Goal: Task Accomplishment & Management: Use online tool/utility

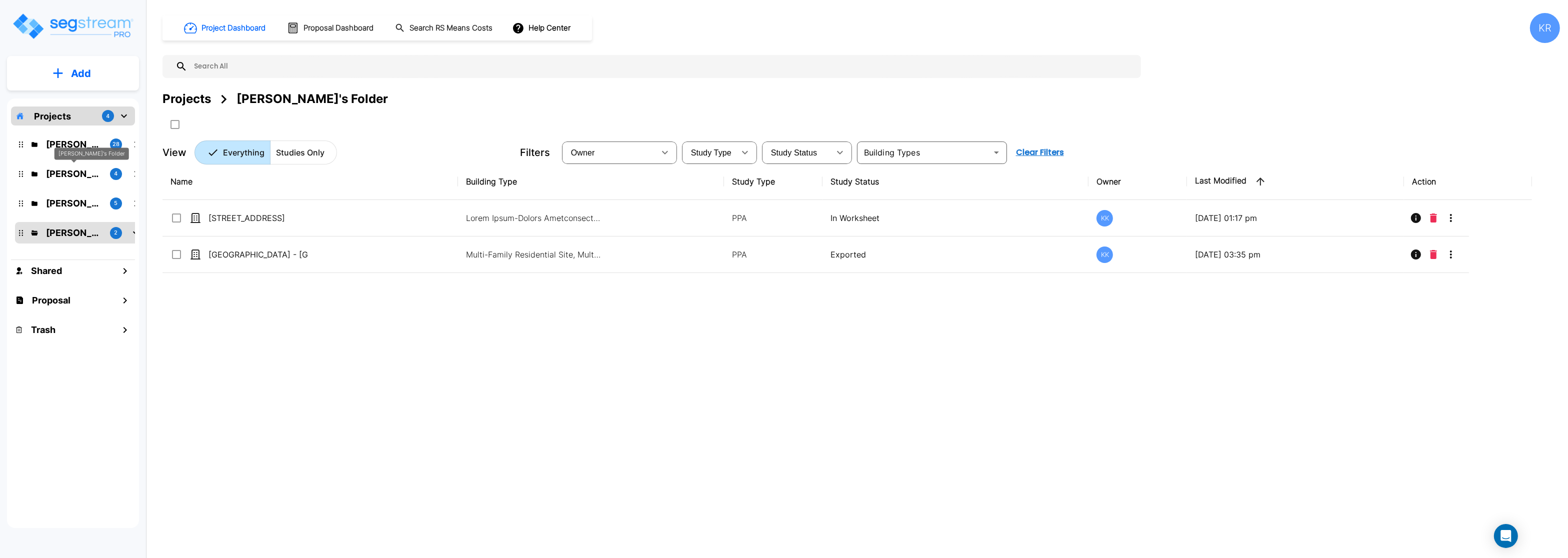
click at [67, 153] on div "[PERSON_NAME]'s Folder" at bounding box center [92, 153] width 75 height 12
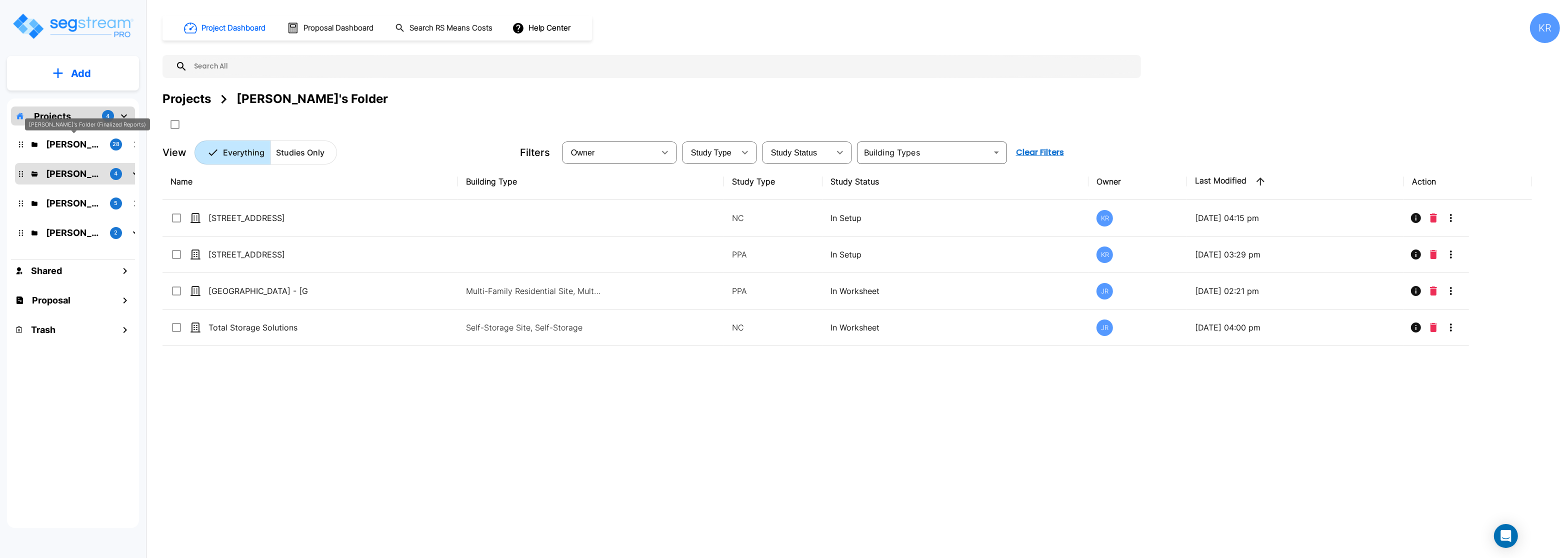
click at [67, 145] on p "[PERSON_NAME]'s Folder (Finalized Reports)" at bounding box center [74, 144] width 56 height 14
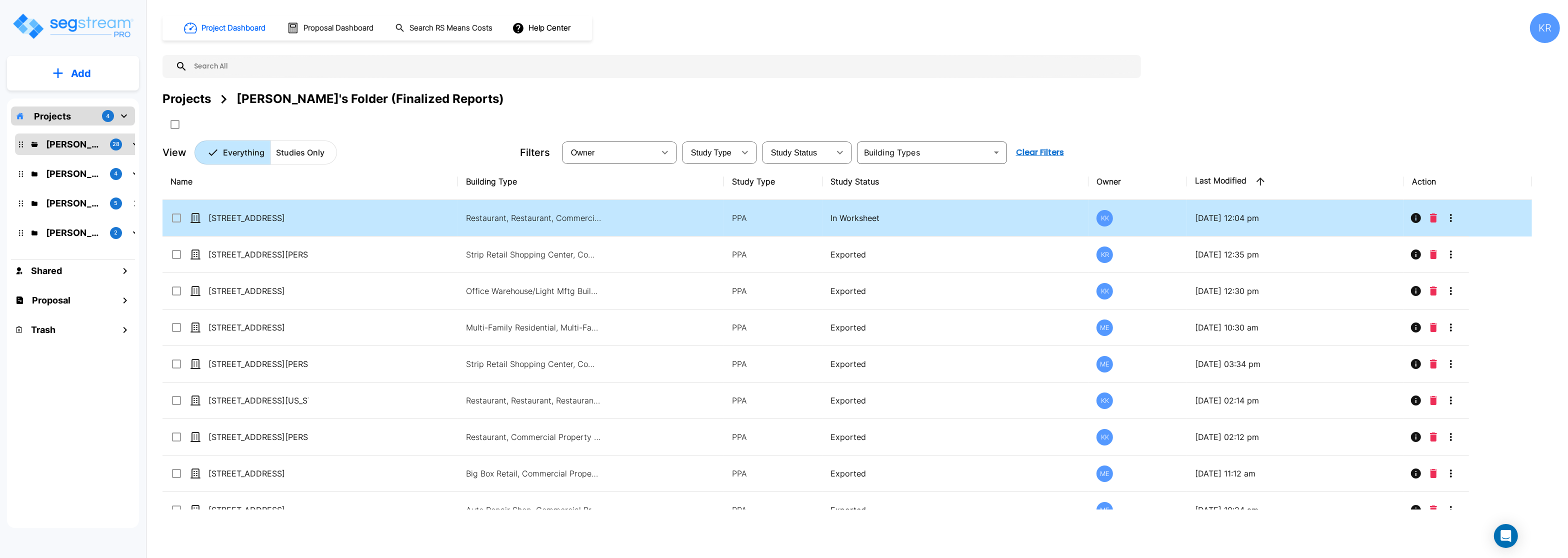
click at [477, 212] on td "Restaurant, Restaurant, Commercial Property Site" at bounding box center [591, 218] width 266 height 37
checkbox input "true"
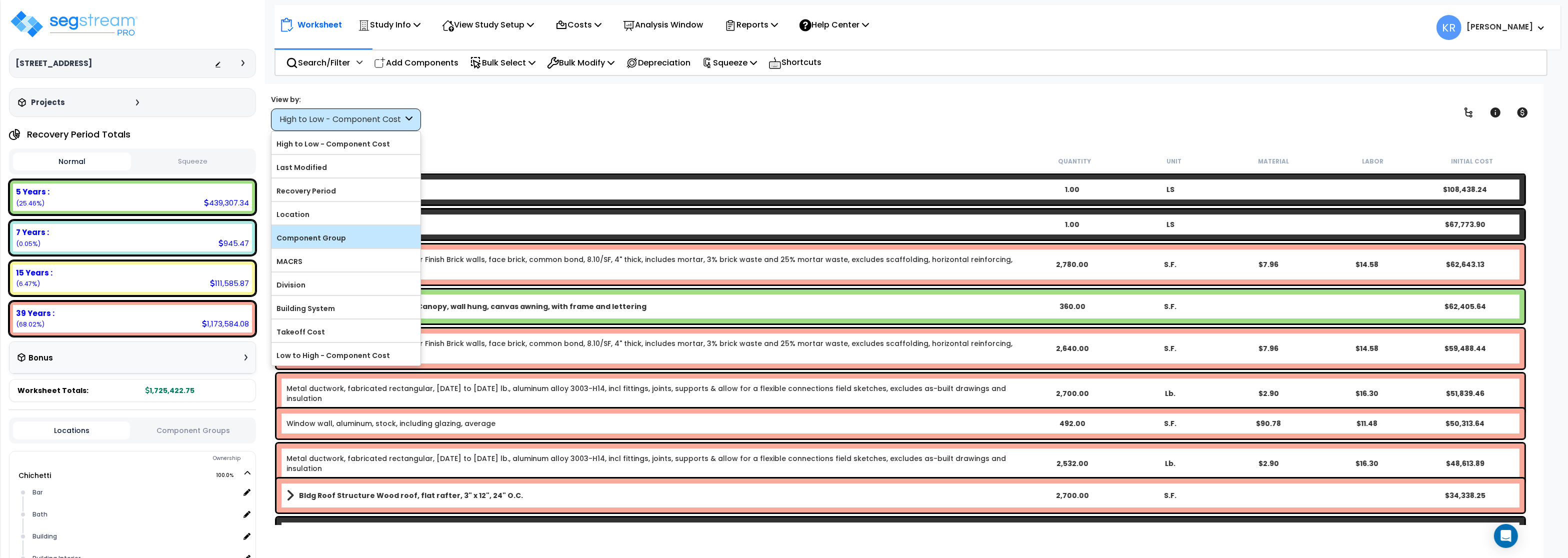
click at [333, 237] on label "Component Group" at bounding box center [346, 238] width 149 height 15
click at [0, 0] on input "Component Group" at bounding box center [0, 0] width 0 height 0
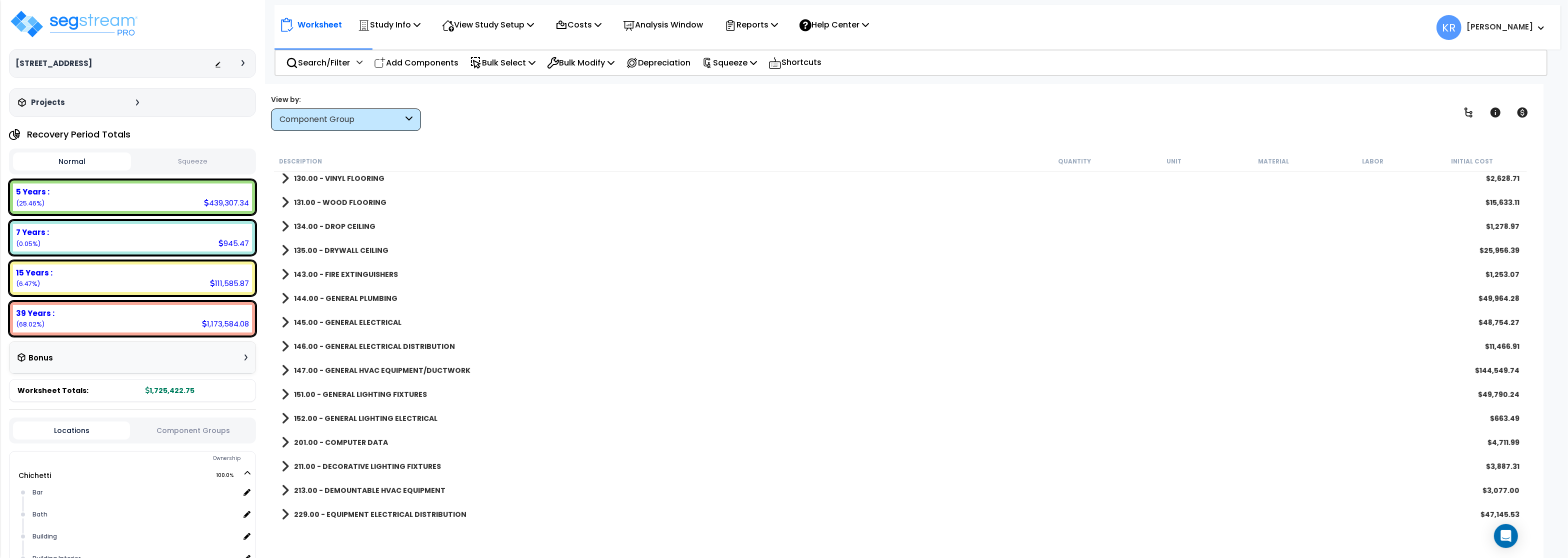
scroll to position [841, 0]
click at [319, 347] on link "151.00 - GENERAL LIGHTING FIXTURES" at bounding box center [354, 352] width 146 height 14
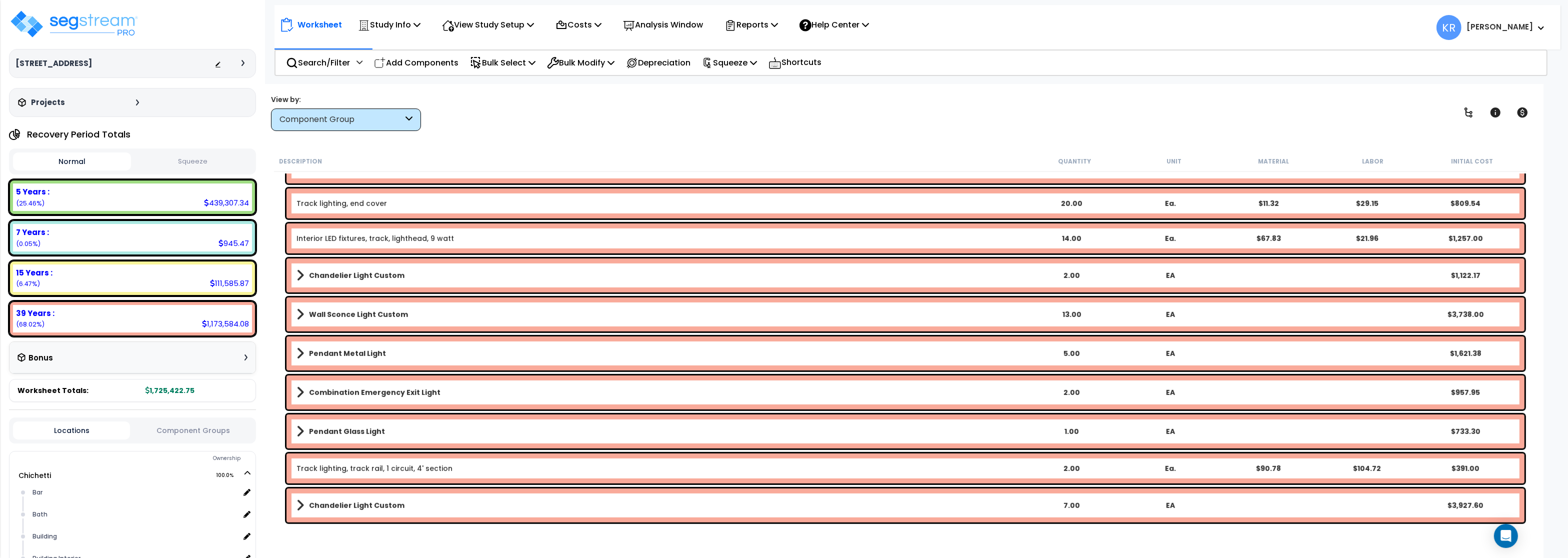
scroll to position [1261, 0]
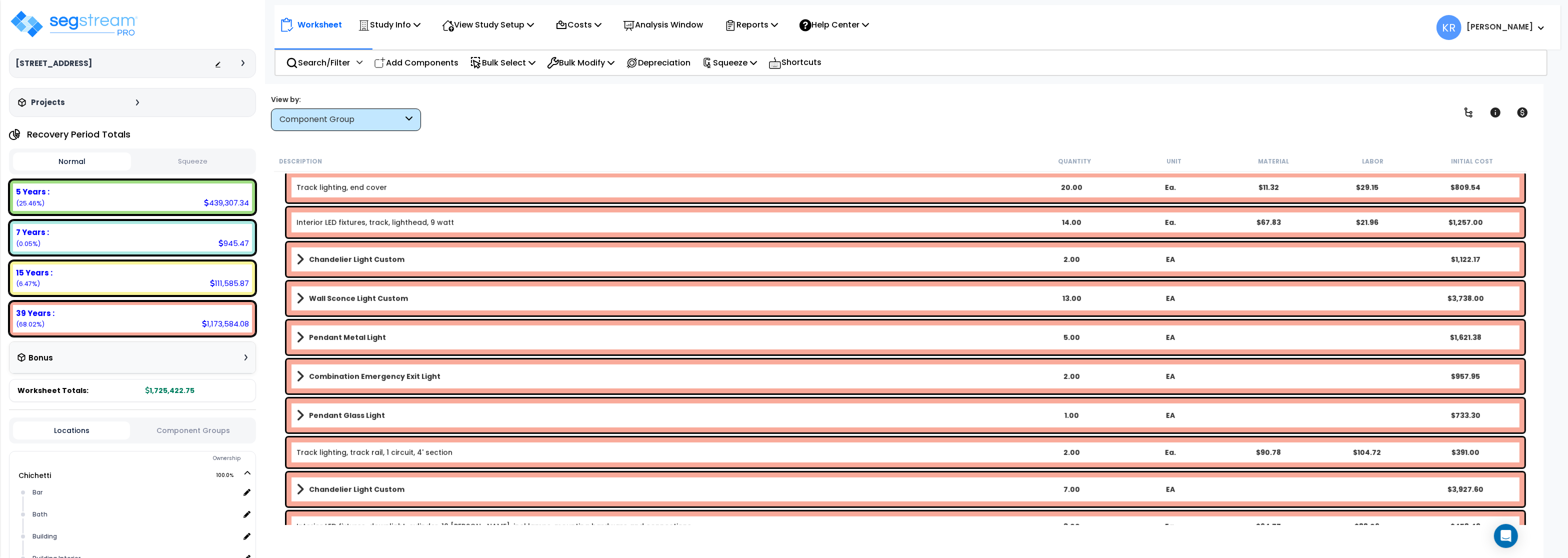
click at [378, 260] on b "Chandelier Light Custom" at bounding box center [356, 260] width 95 height 10
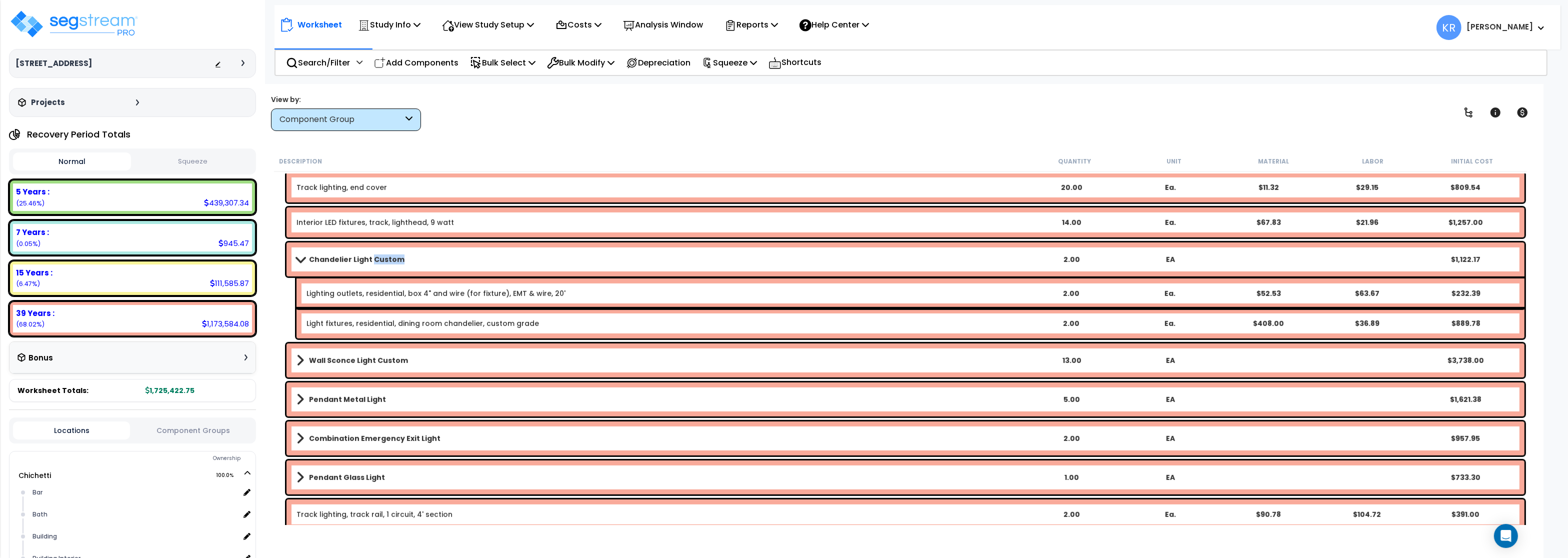
click at [378, 258] on b "Chandelier Light Custom" at bounding box center [356, 260] width 95 height 10
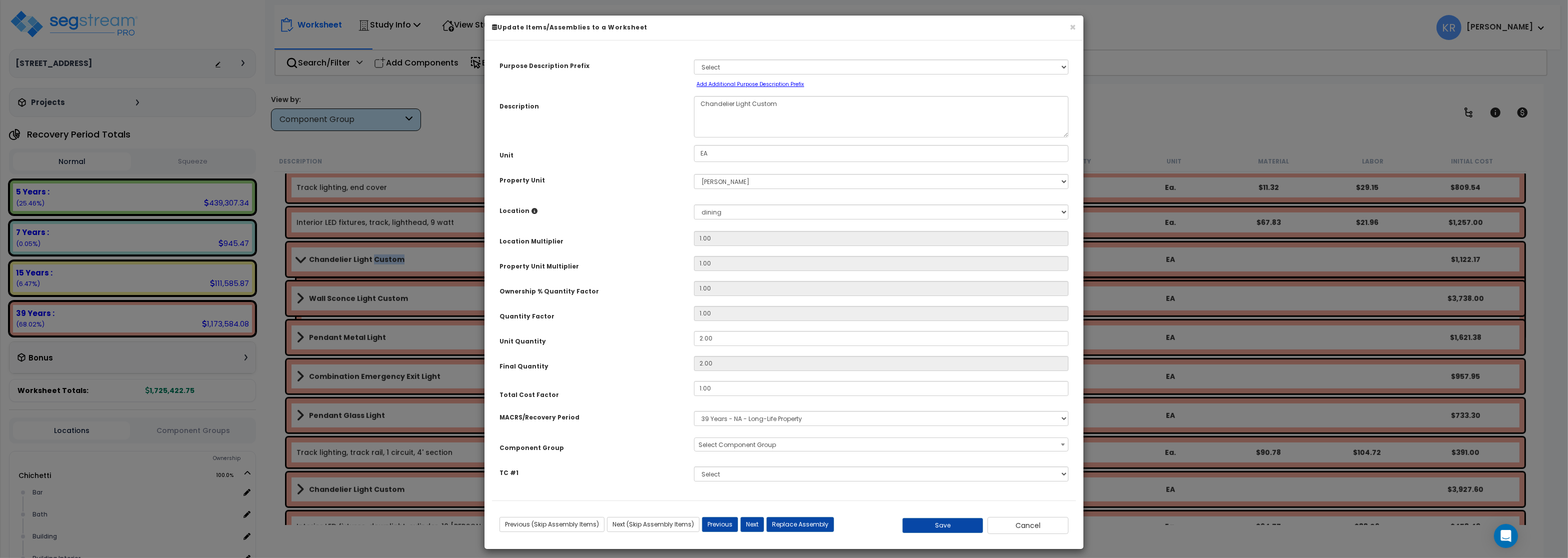
select select "56961"
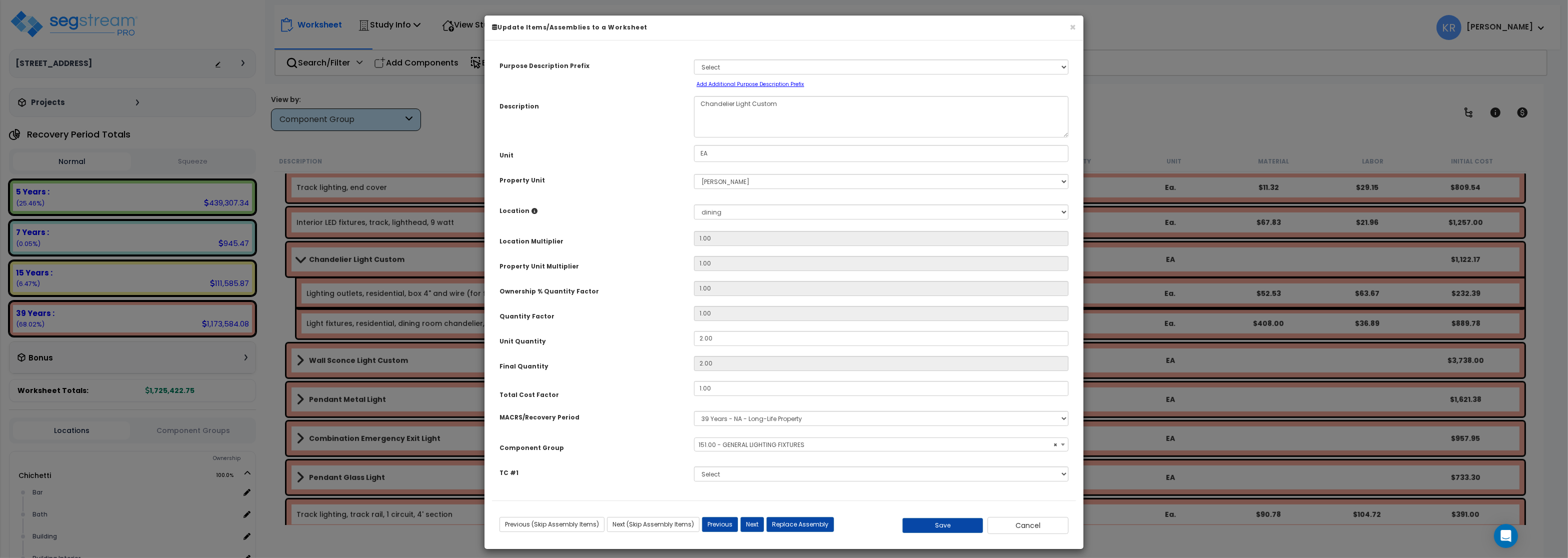
click at [718, 448] on span "× 151.00 - GENERAL LIGHTING FIXTURES" at bounding box center [881, 445] width 373 height 14
type input "decor"
click at [715, 444] on span "× 151.00 - GENERAL LIGHTING FIXTURES" at bounding box center [882, 445] width 373 height 14
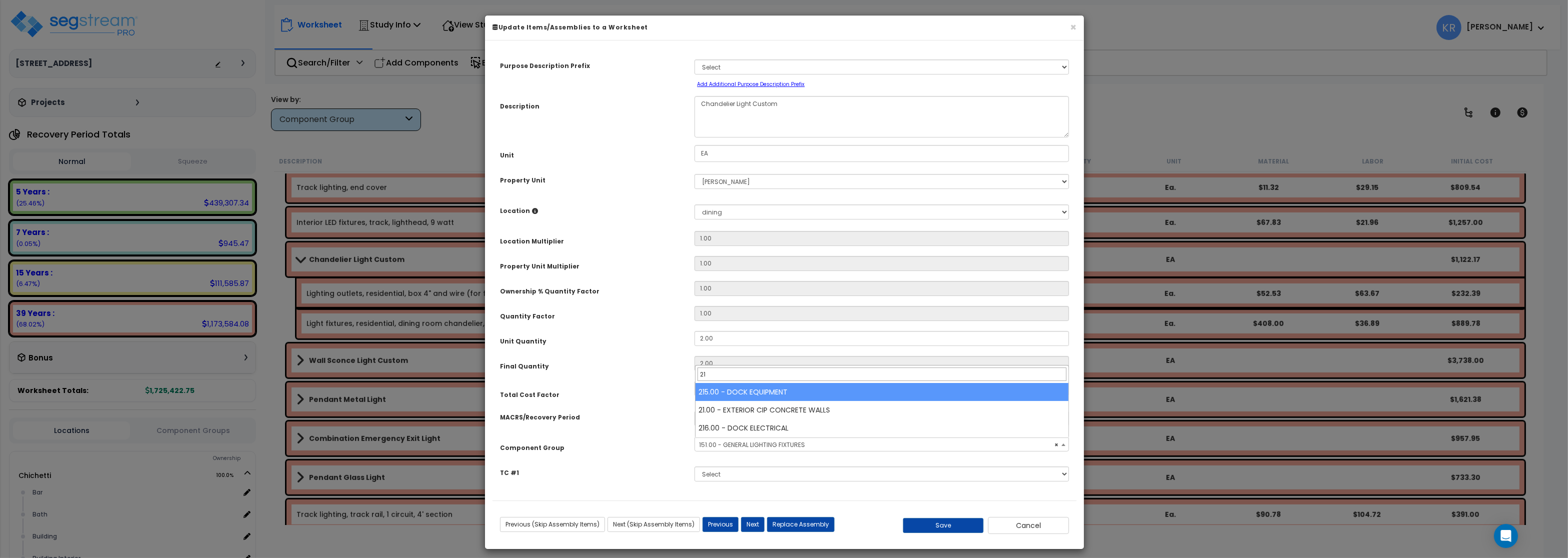
type input "212"
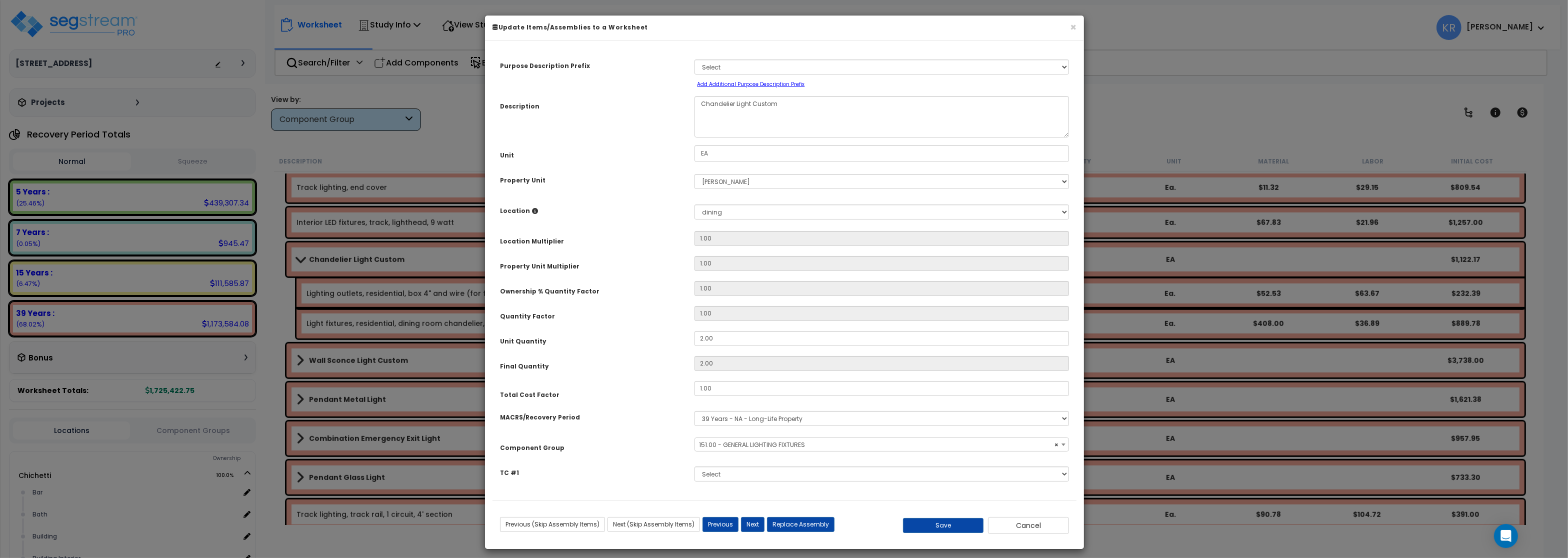
click at [625, 257] on div "Property Unit Multiplier" at bounding box center [589, 265] width 194 height 17
click at [695, 411] on select "Select MACRS/Recovery Period 5 Years - 57.0 - Distributive Trades & Services 5 …" at bounding box center [882, 418] width 374 height 15
select select "3667"
click option "5 Years - 57.0 - Distributive Trades & Services" at bounding box center [0, 0] width 0 height 0
click at [712, 445] on span "Select Component Group" at bounding box center [738, 445] width 77 height 9
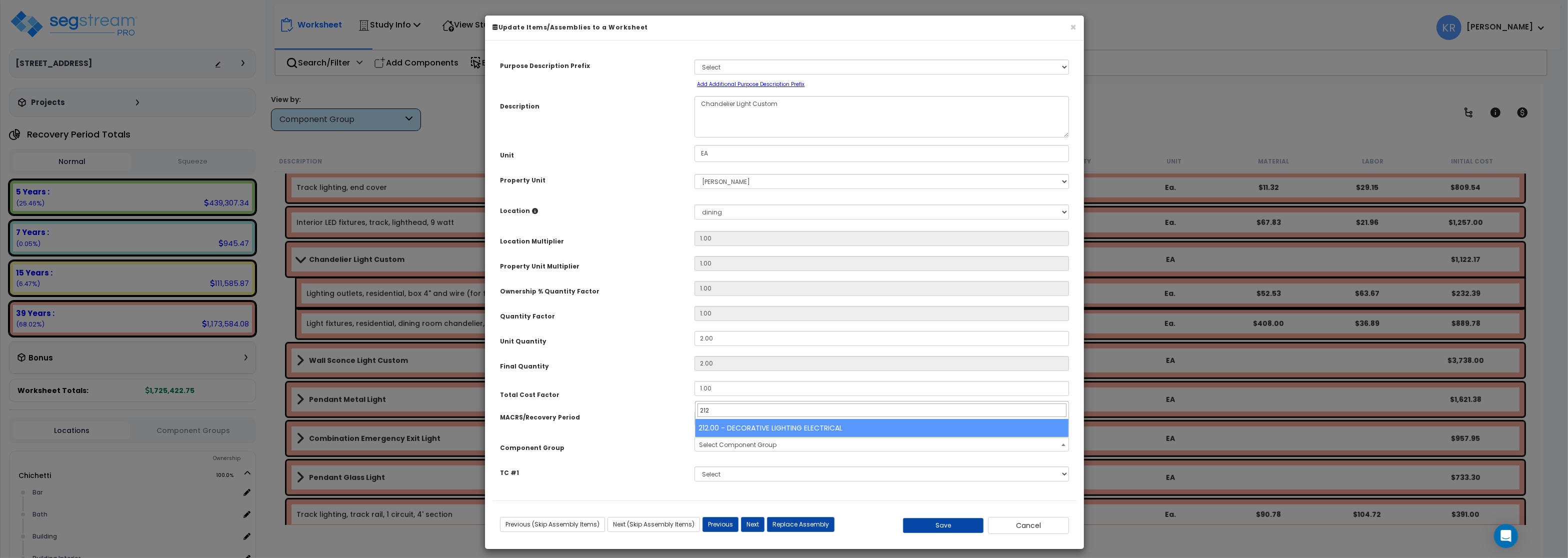
type input "212"
select select "57020"
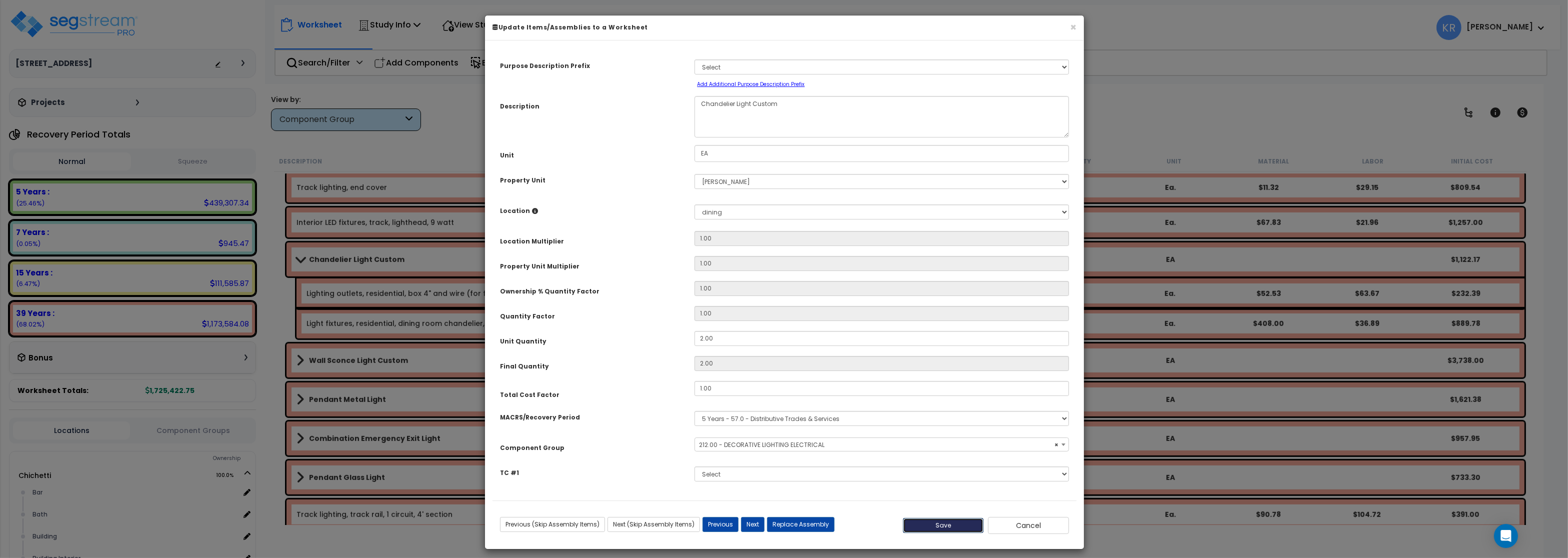
click at [925, 525] on button "Save" at bounding box center [944, 526] width 81 height 15
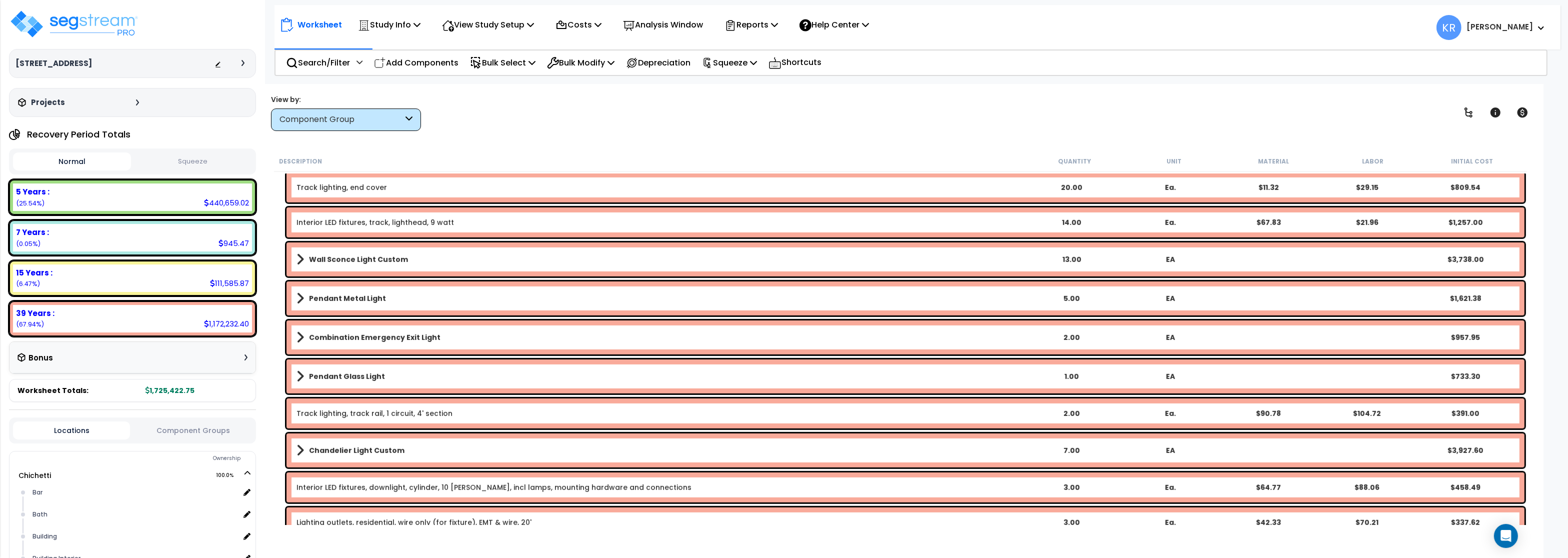
click at [337, 255] on b "Wall Sconce Light Custom" at bounding box center [358, 260] width 99 height 10
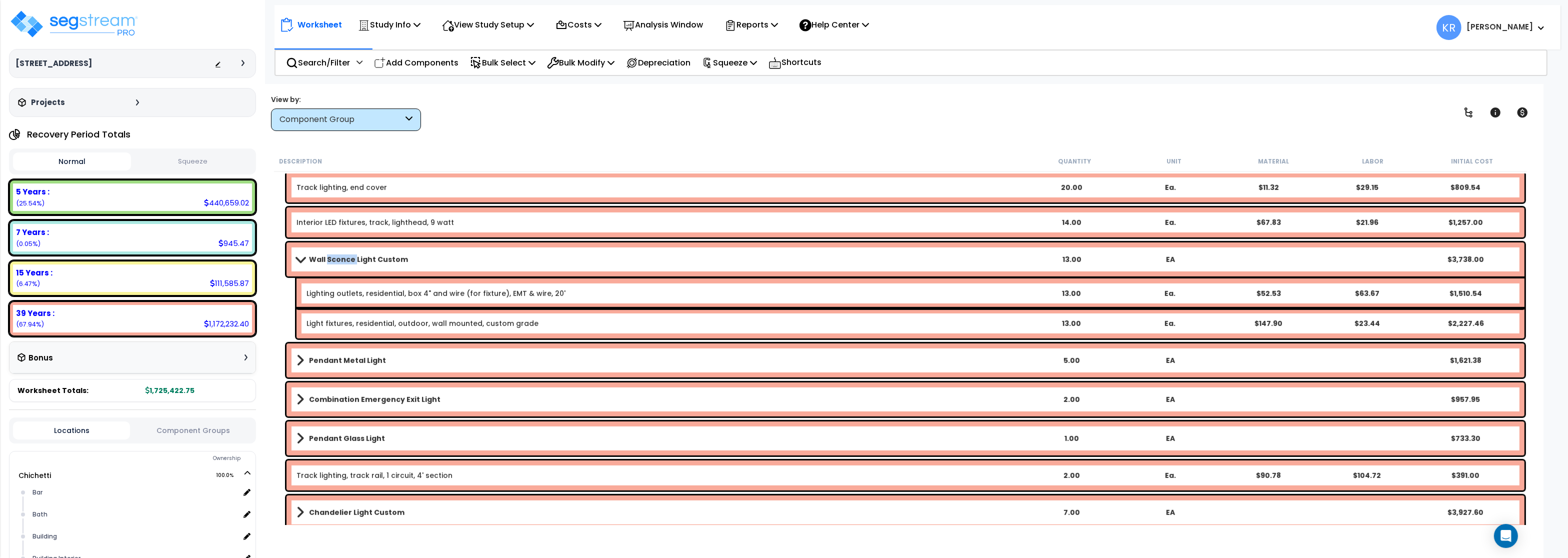
click at [337, 255] on b "Wall Sconce Light Custom" at bounding box center [358, 260] width 99 height 10
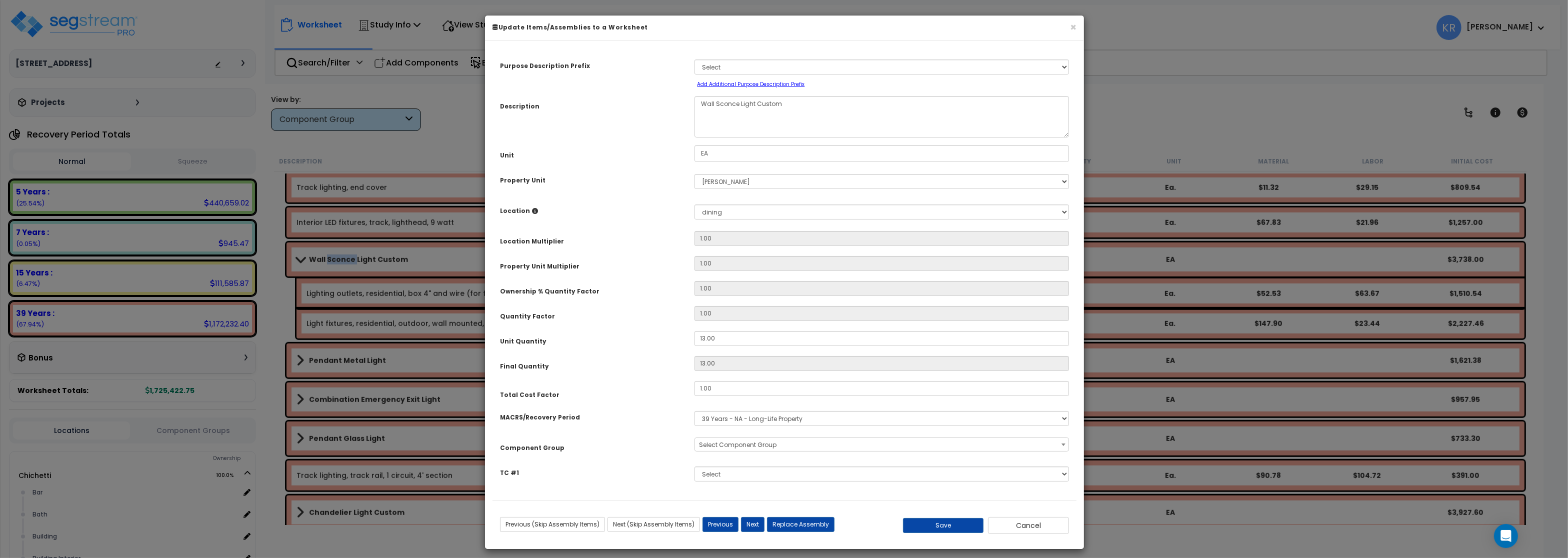
select select "56961"
click at [1045, 529] on button "Cancel" at bounding box center [1028, 526] width 81 height 17
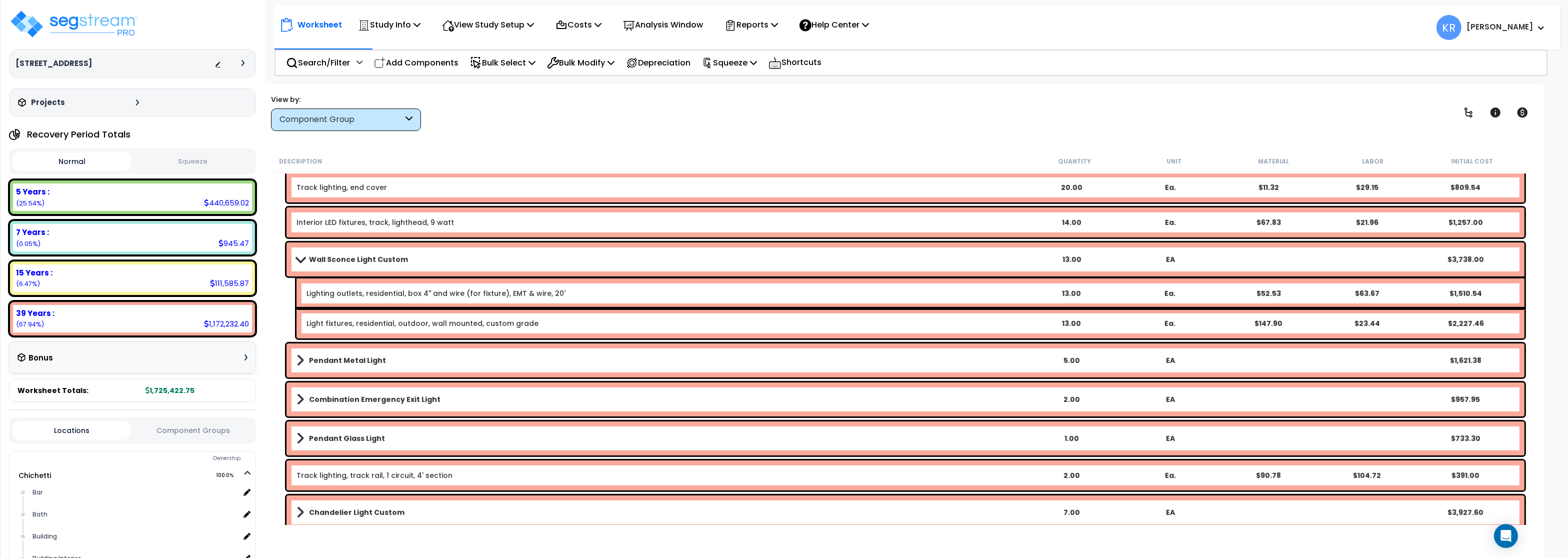
click at [300, 263] on link "Wall Sconce Light Custom" at bounding box center [660, 260] width 726 height 14
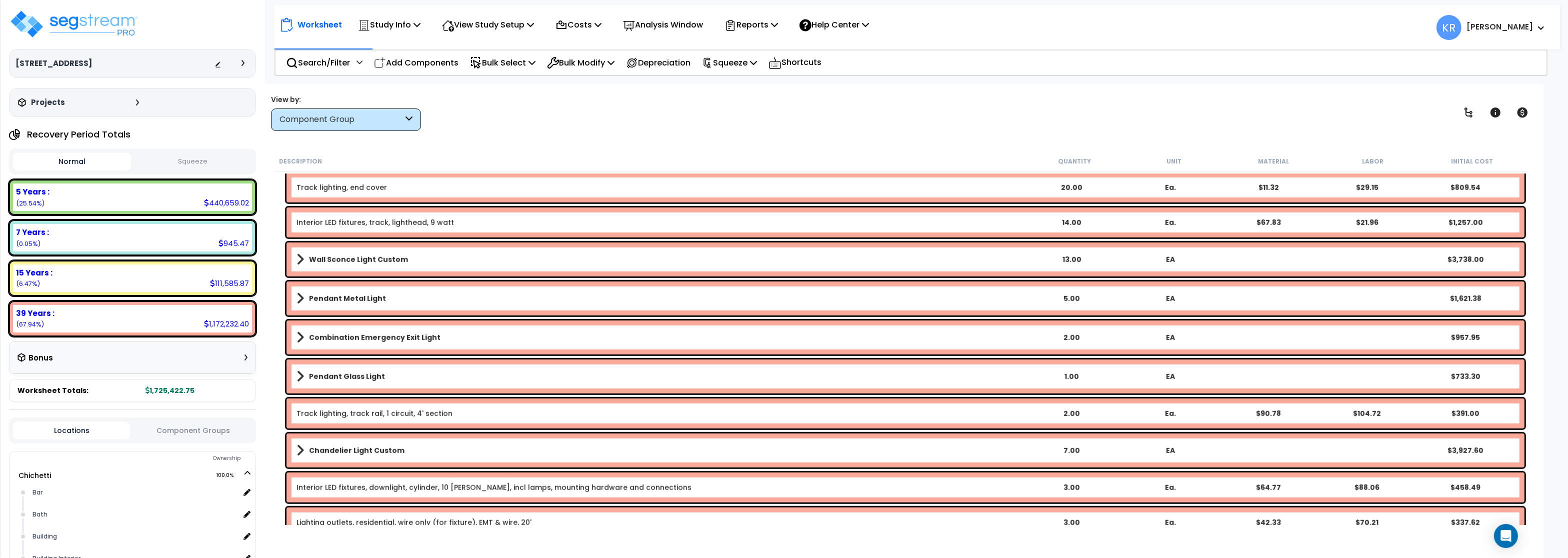
click at [307, 298] on link "Pendant Metal Light" at bounding box center [660, 299] width 726 height 14
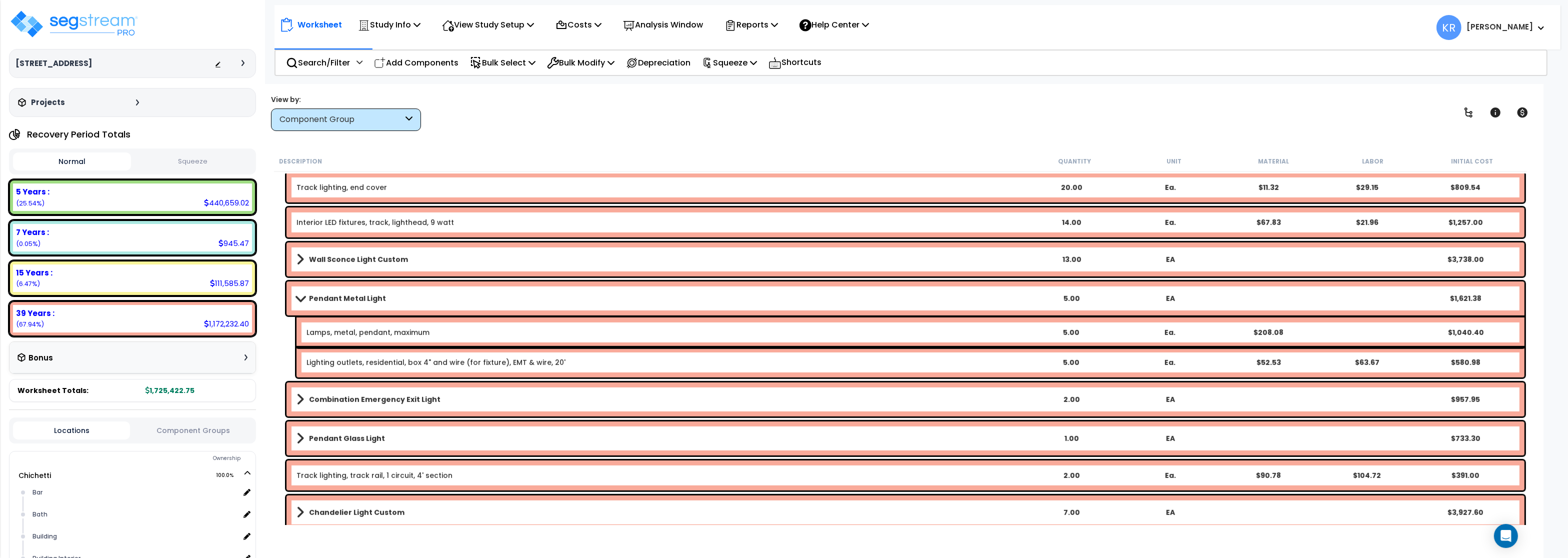
click at [308, 298] on link "Pendant Metal Light" at bounding box center [660, 299] width 726 height 14
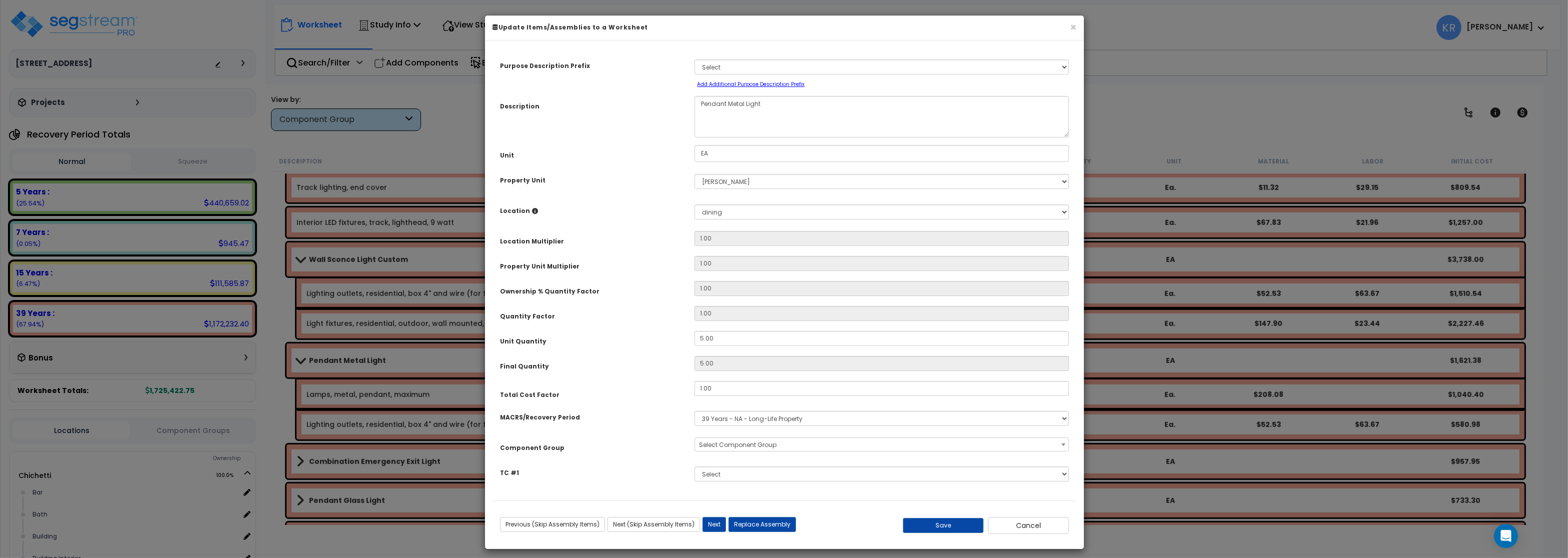
select select "56961"
click at [1040, 530] on button "Cancel" at bounding box center [1028, 526] width 81 height 17
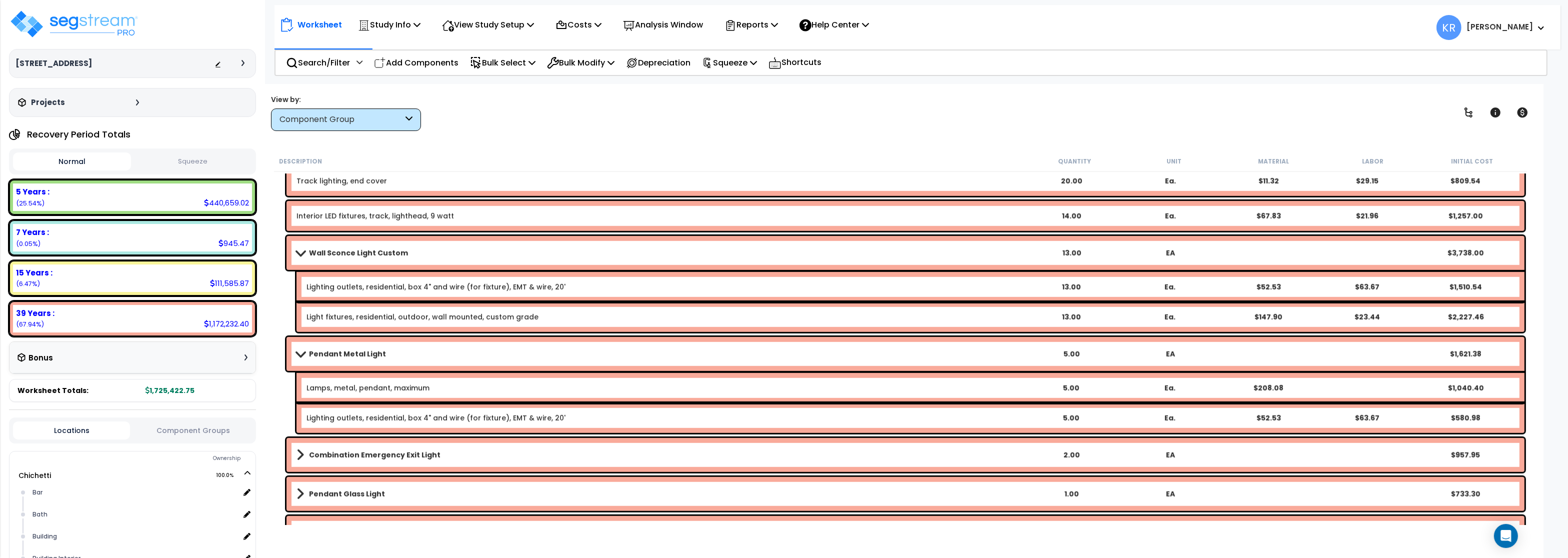
scroll to position [1261, 0]
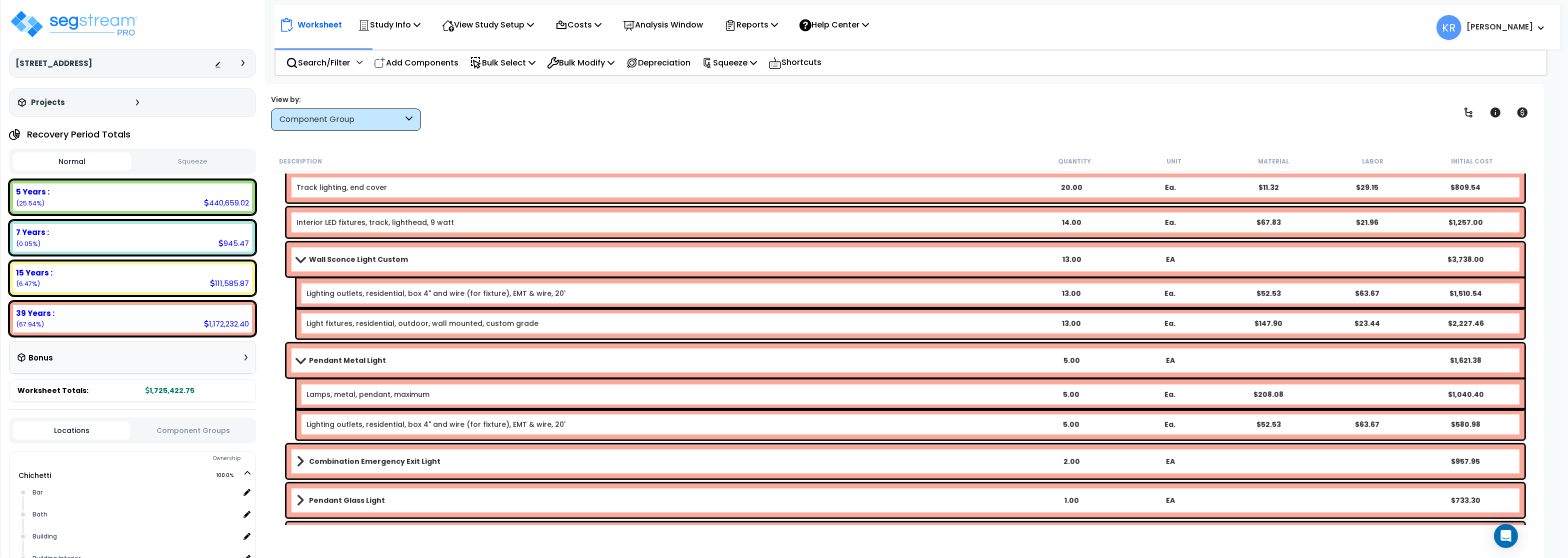
click at [302, 259] on span at bounding box center [300, 259] width 14 height 7
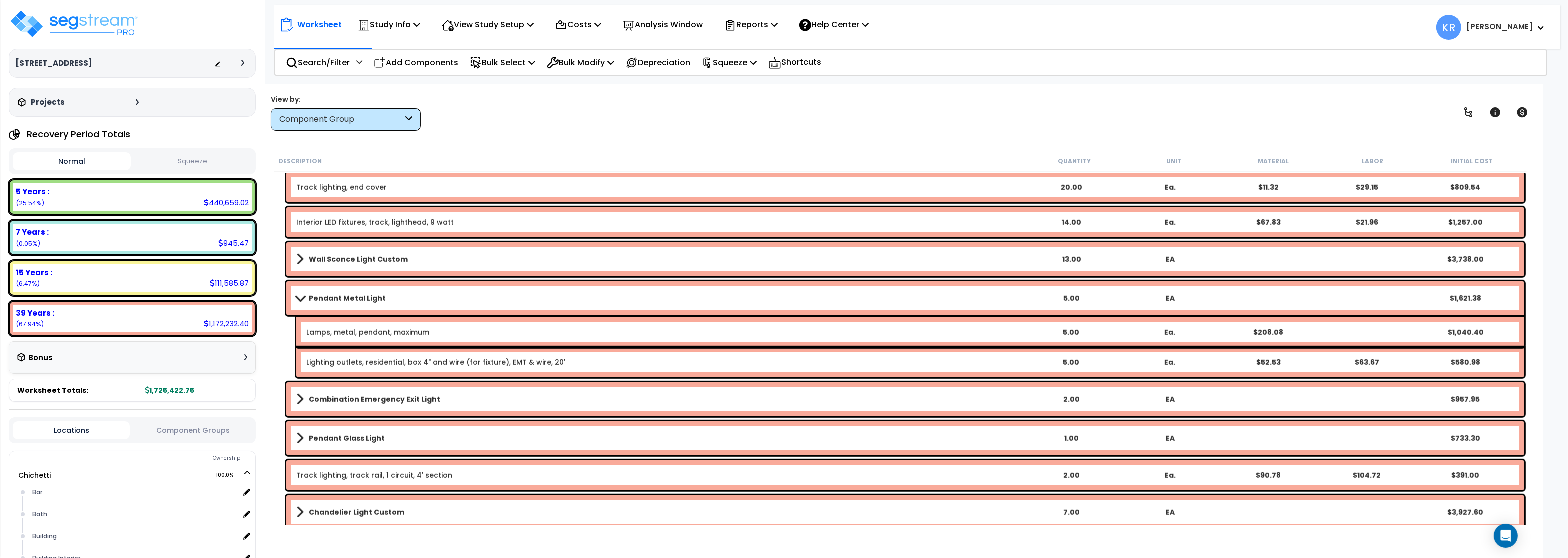
click at [305, 300] on span at bounding box center [300, 298] width 14 height 7
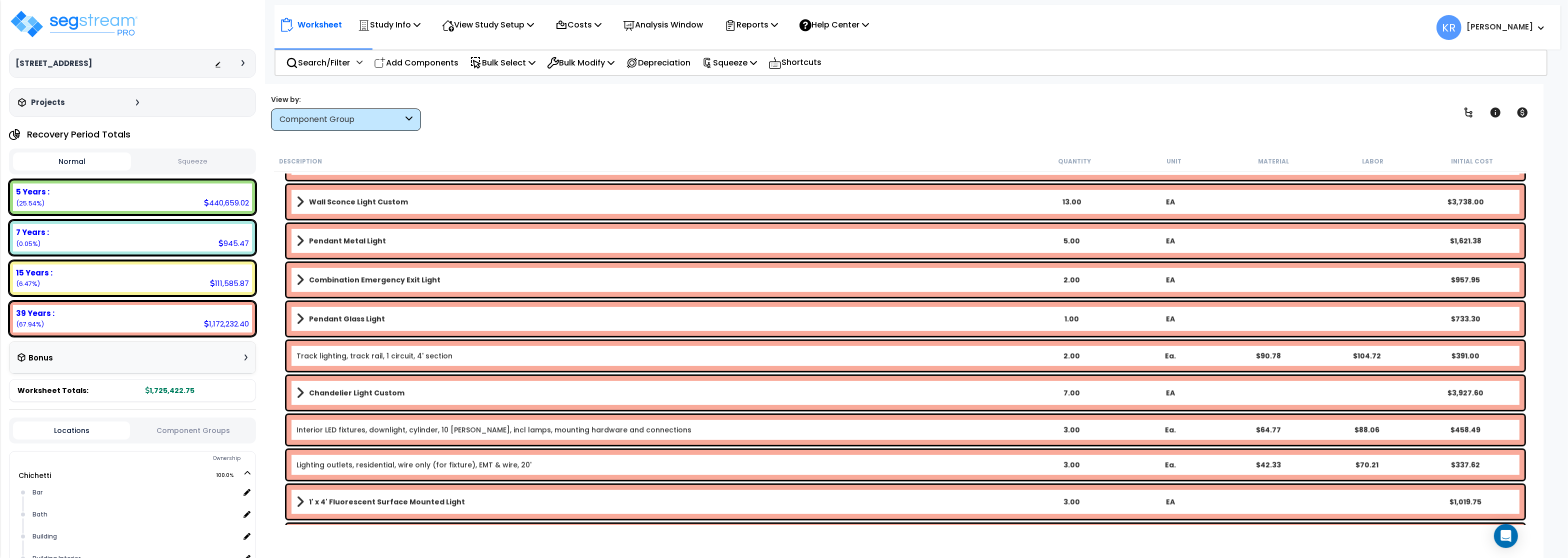
scroll to position [1320, 0]
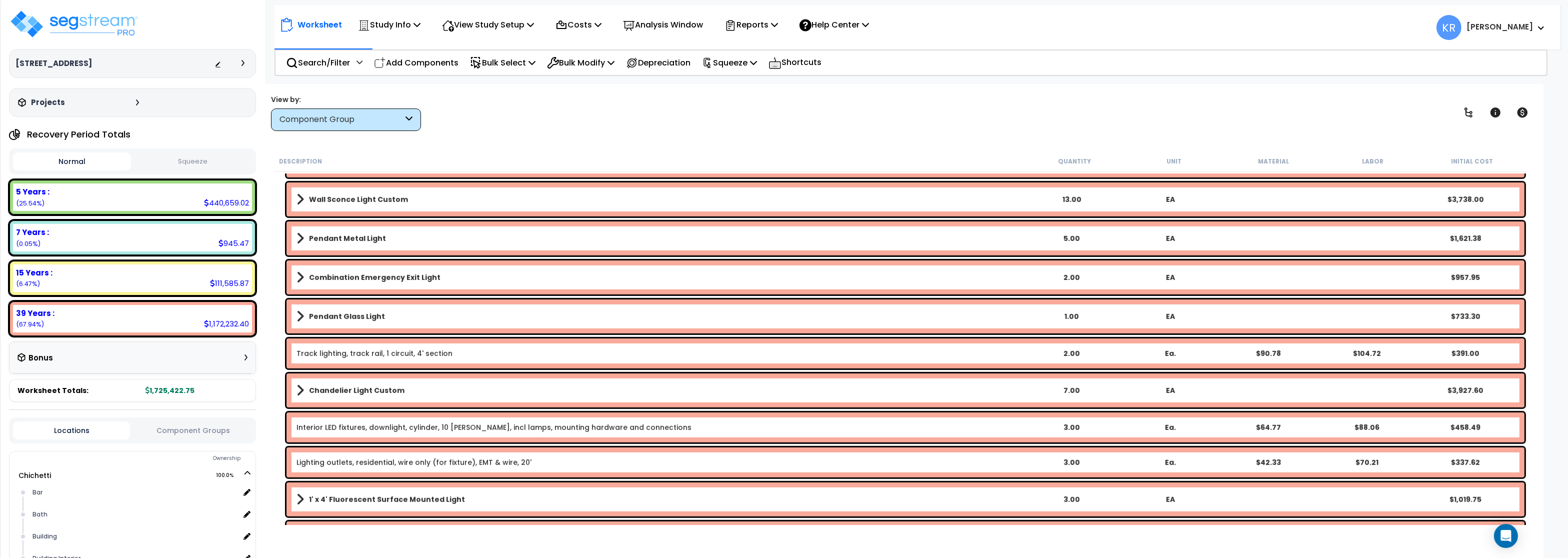
click at [338, 316] on b "Pendant Glass Light" at bounding box center [347, 317] width 76 height 10
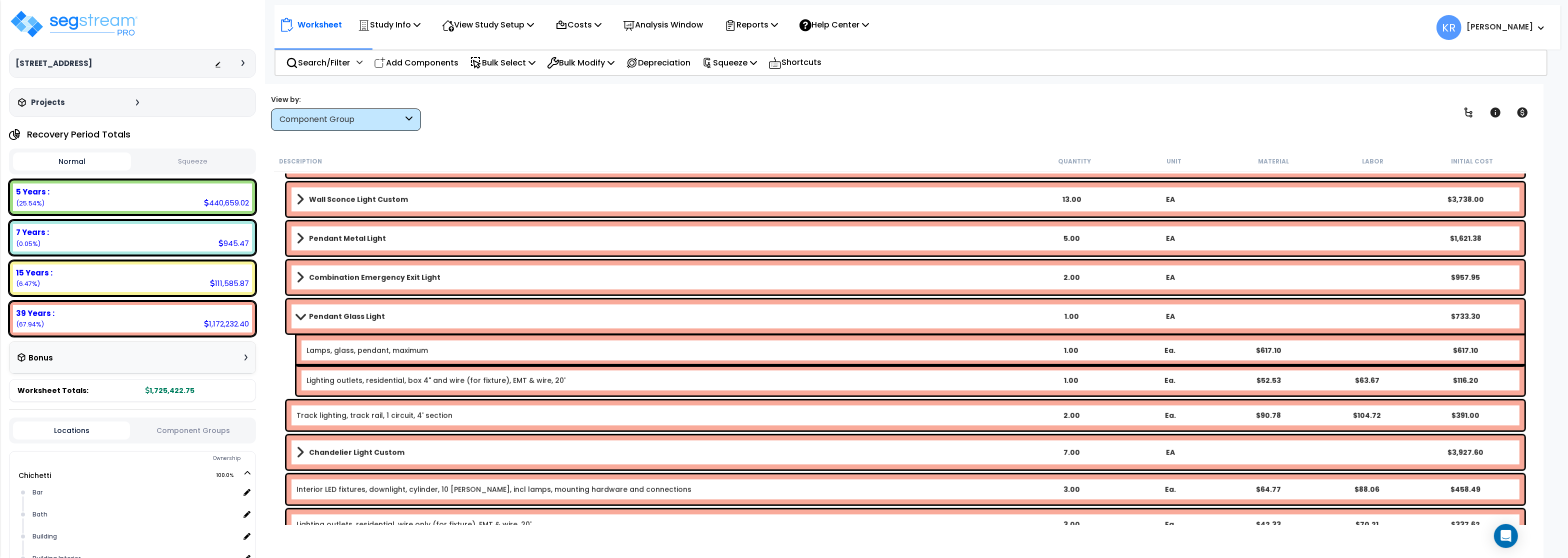
click at [338, 316] on b "Pendant Glass Light" at bounding box center [347, 317] width 76 height 10
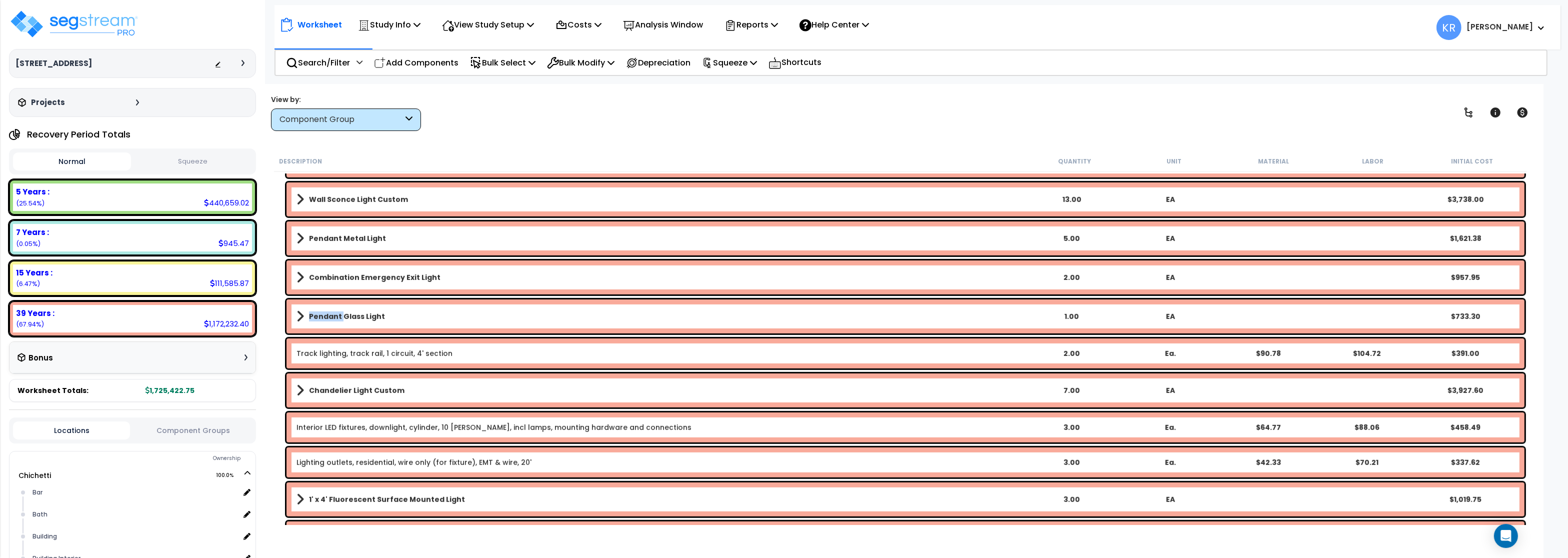
click at [338, 316] on b "Pendant Glass Light" at bounding box center [347, 317] width 76 height 10
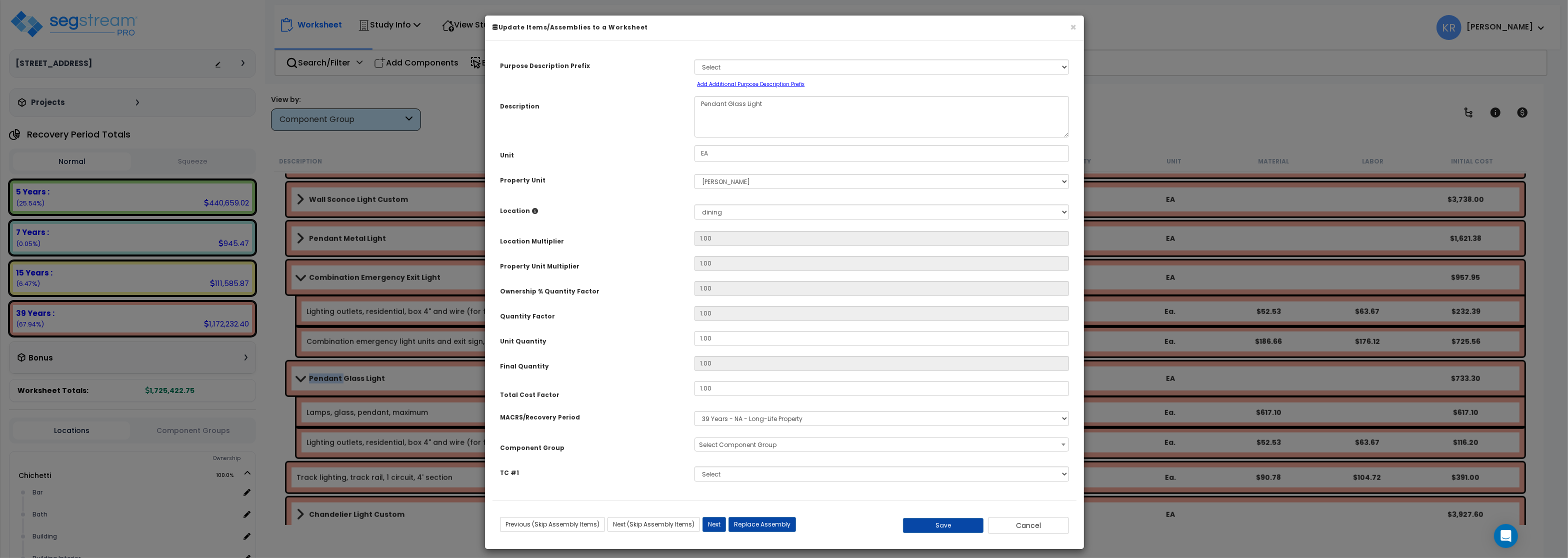
select select "56961"
click at [1017, 522] on button "Cancel" at bounding box center [1028, 526] width 81 height 17
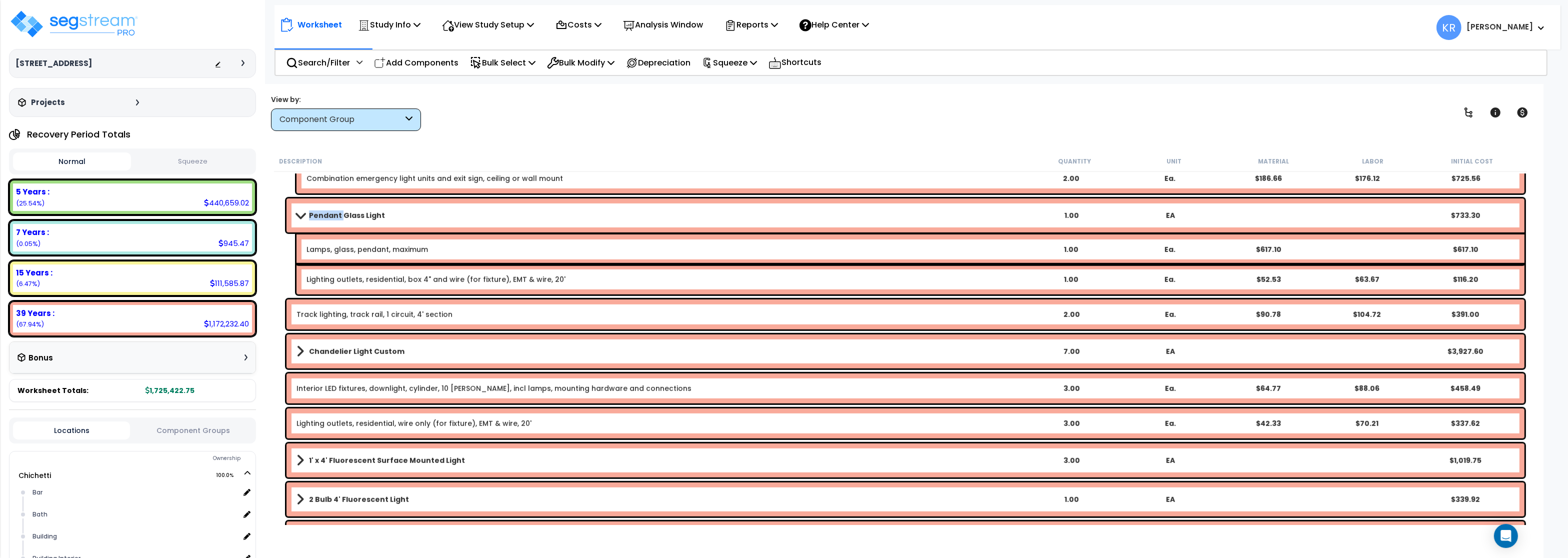
scroll to position [1501, 0]
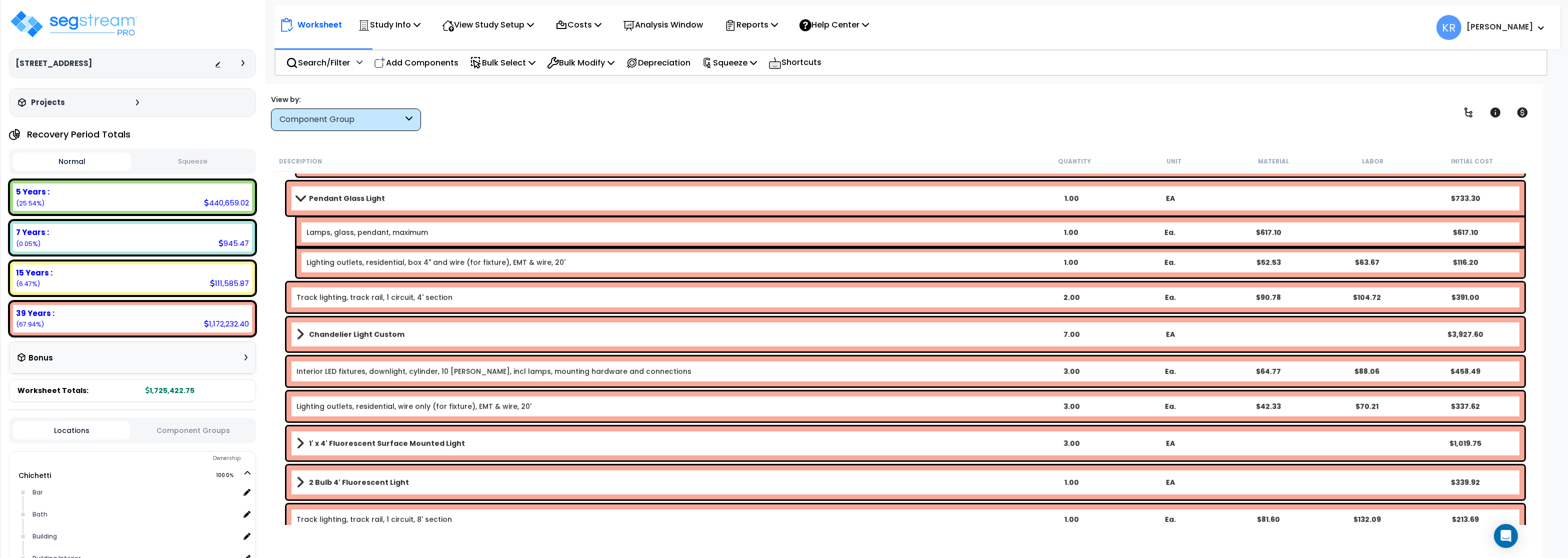
click at [300, 194] on link "Pendant Glass Light" at bounding box center [660, 199] width 726 height 14
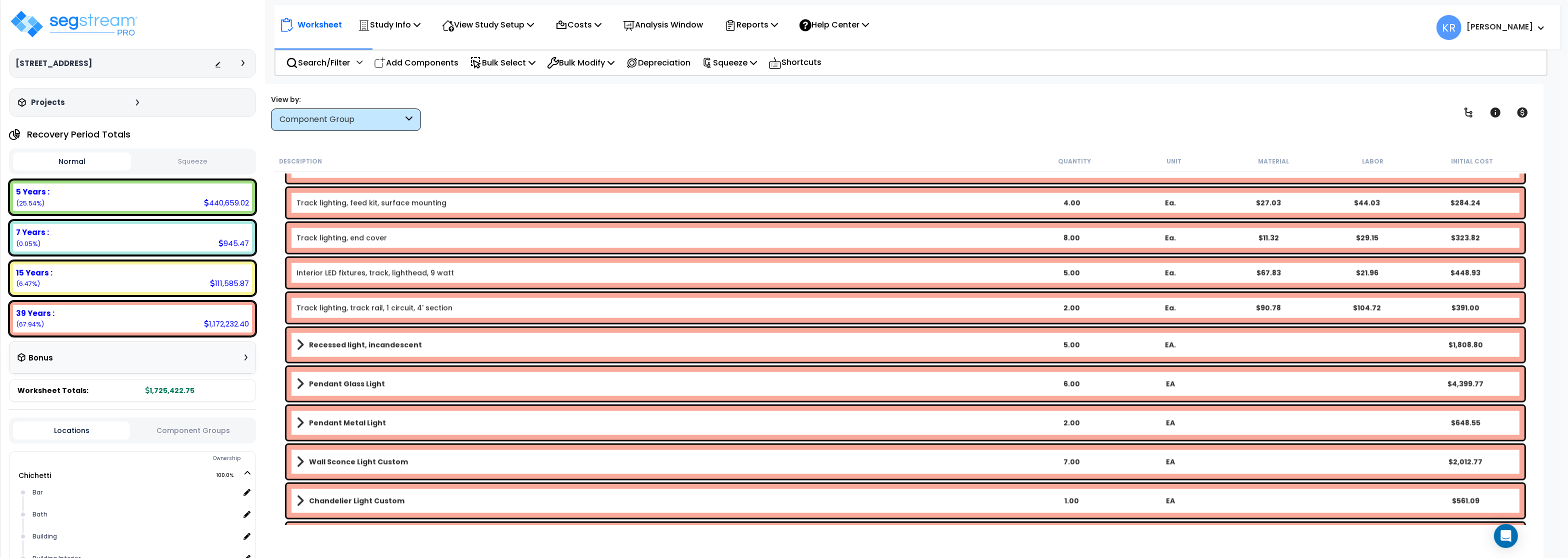
scroll to position [2101, 0]
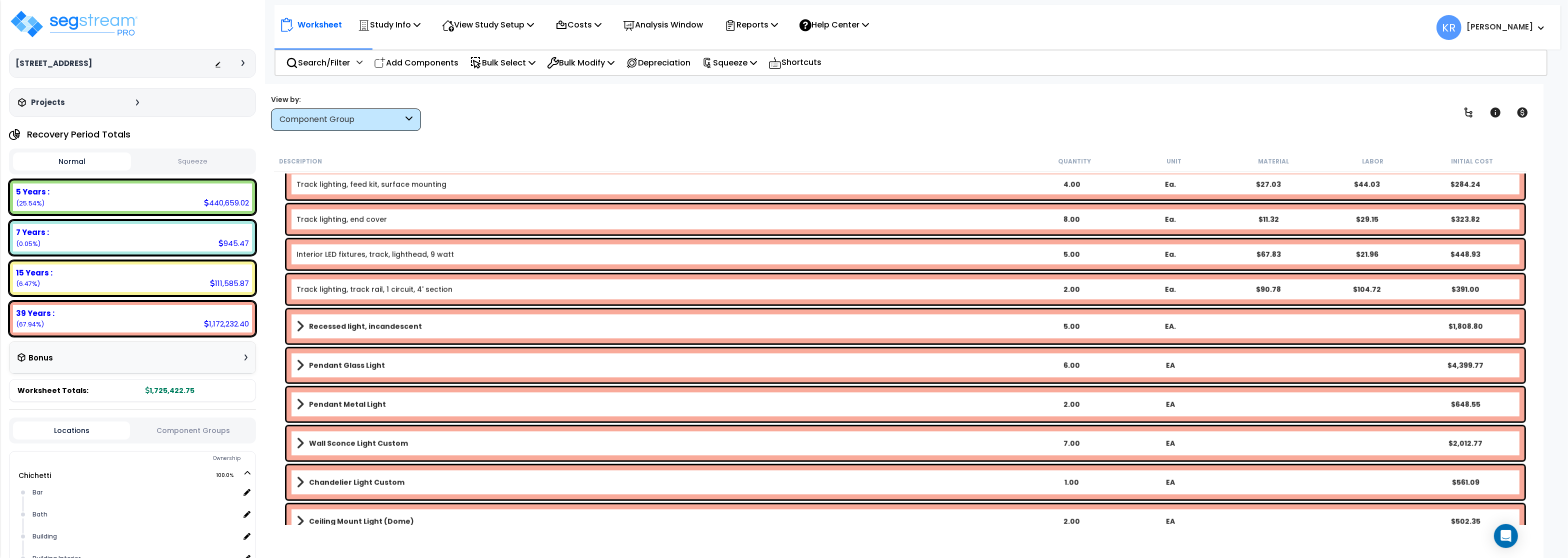
click at [361, 479] on b "Chandelier Light Custom" at bounding box center [356, 483] width 95 height 10
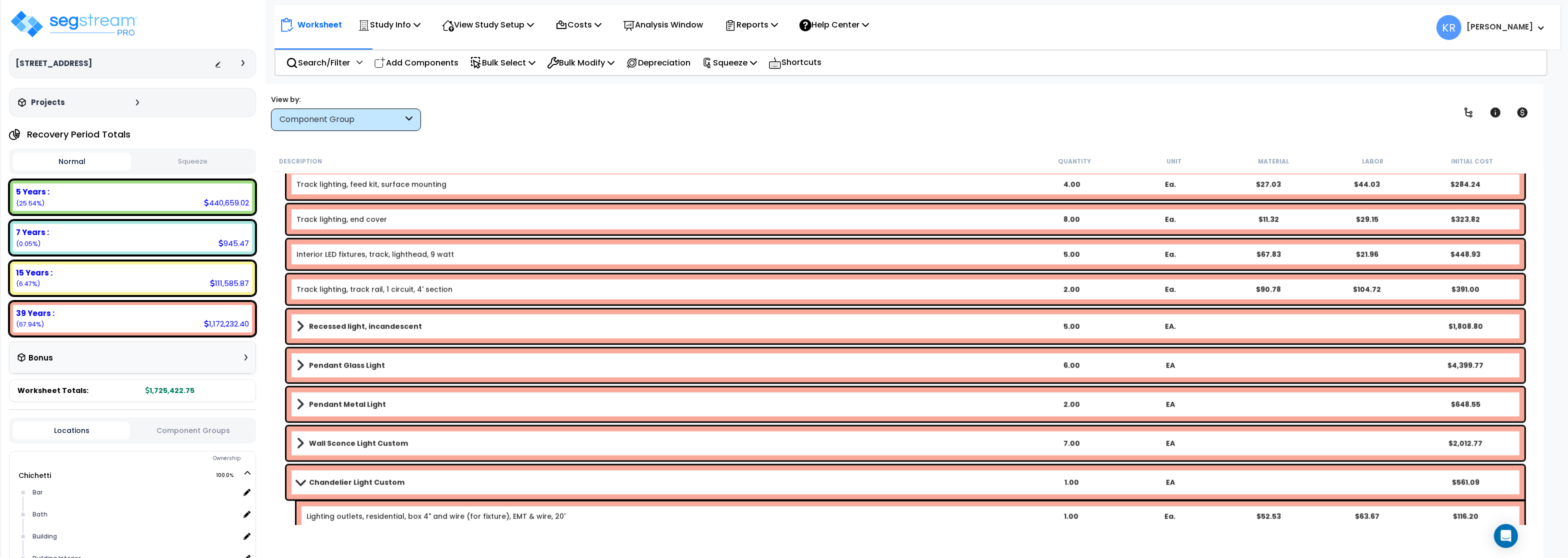
click at [361, 479] on b "Chandelier Light Custom" at bounding box center [356, 483] width 95 height 10
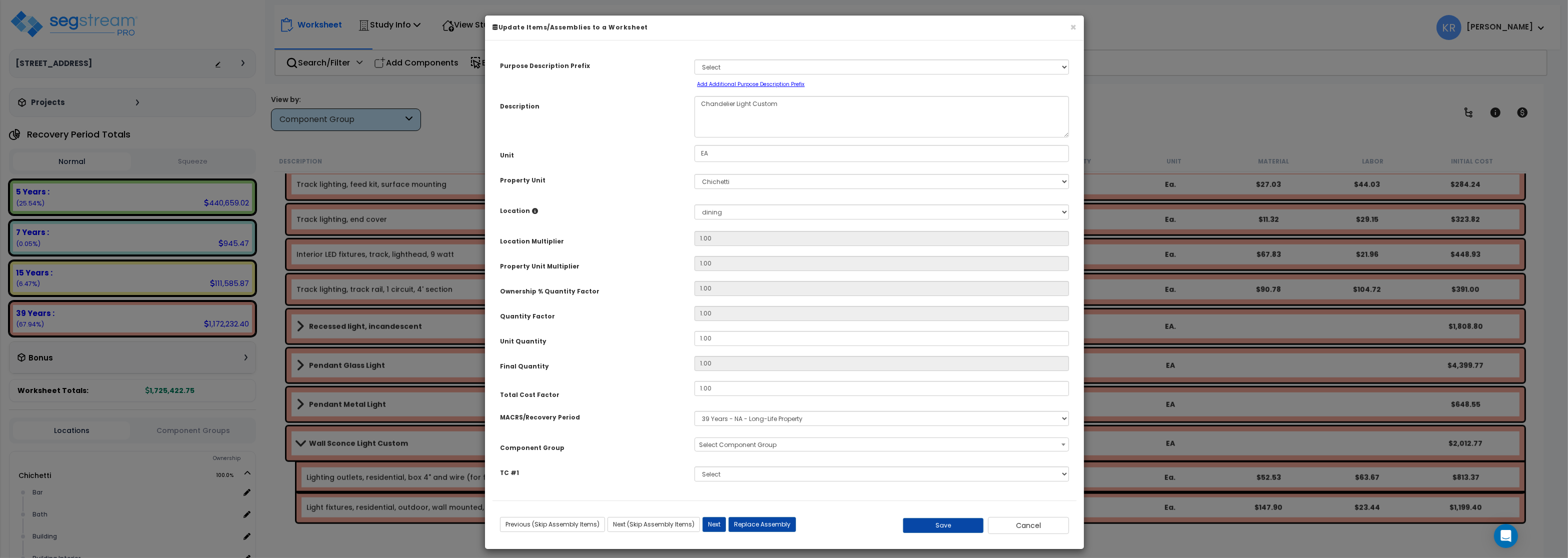
select select "56961"
click at [695, 411] on select "Select MACRS/Recovery Period 5 Years - 57.0 - Distributive Trades & Services 5 …" at bounding box center [882, 418] width 374 height 15
select select "3667"
click option "5 Years - 57.0 - Distributive Trades & Services" at bounding box center [0, 0] width 0 height 0
click at [733, 445] on span "Select Component Group" at bounding box center [738, 445] width 77 height 9
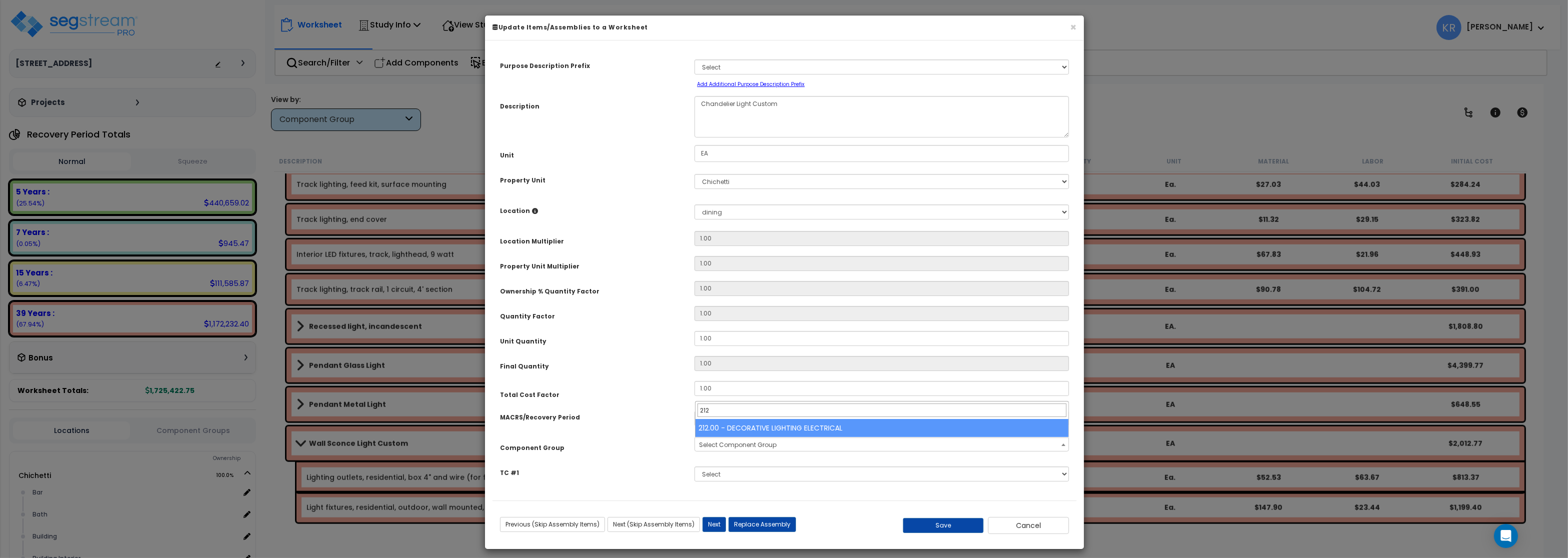
type input "212"
select select "57020"
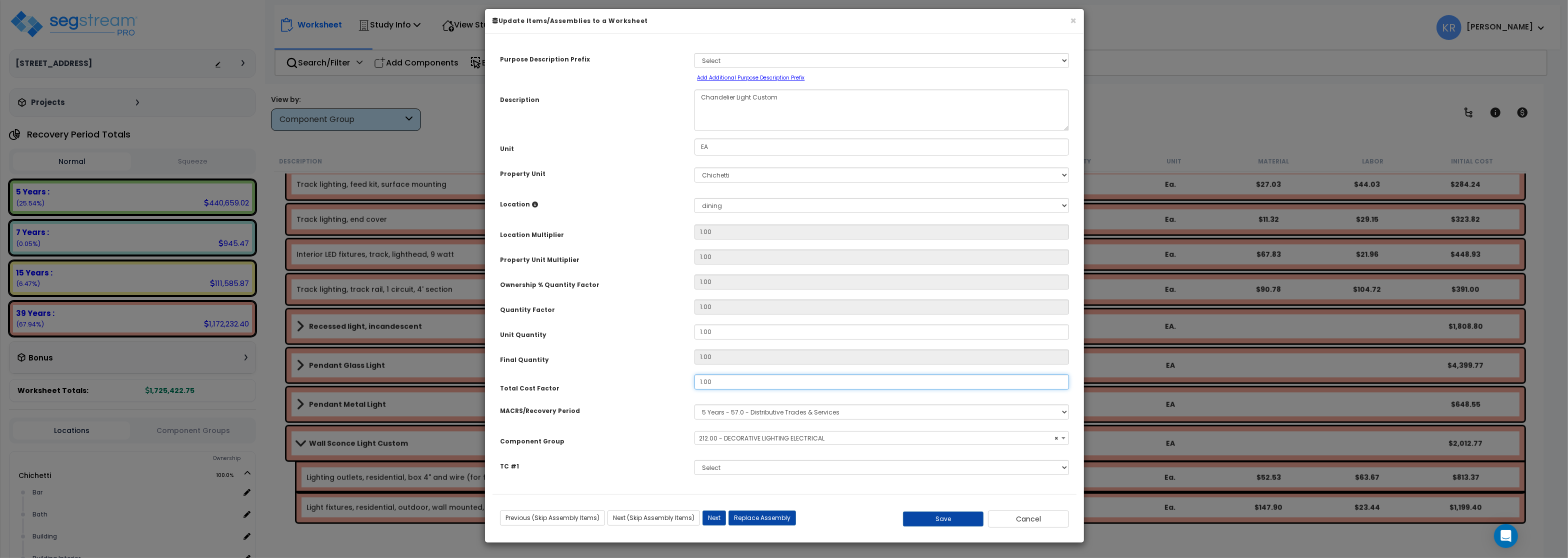
drag, startPoint x: 720, startPoint y: 381, endPoint x: 739, endPoint y: 379, distance: 19.1
click at [739, 379] on input "1.00" at bounding box center [882, 382] width 374 height 15
click at [958, 522] on button "Save" at bounding box center [944, 519] width 81 height 15
type input "10.00"
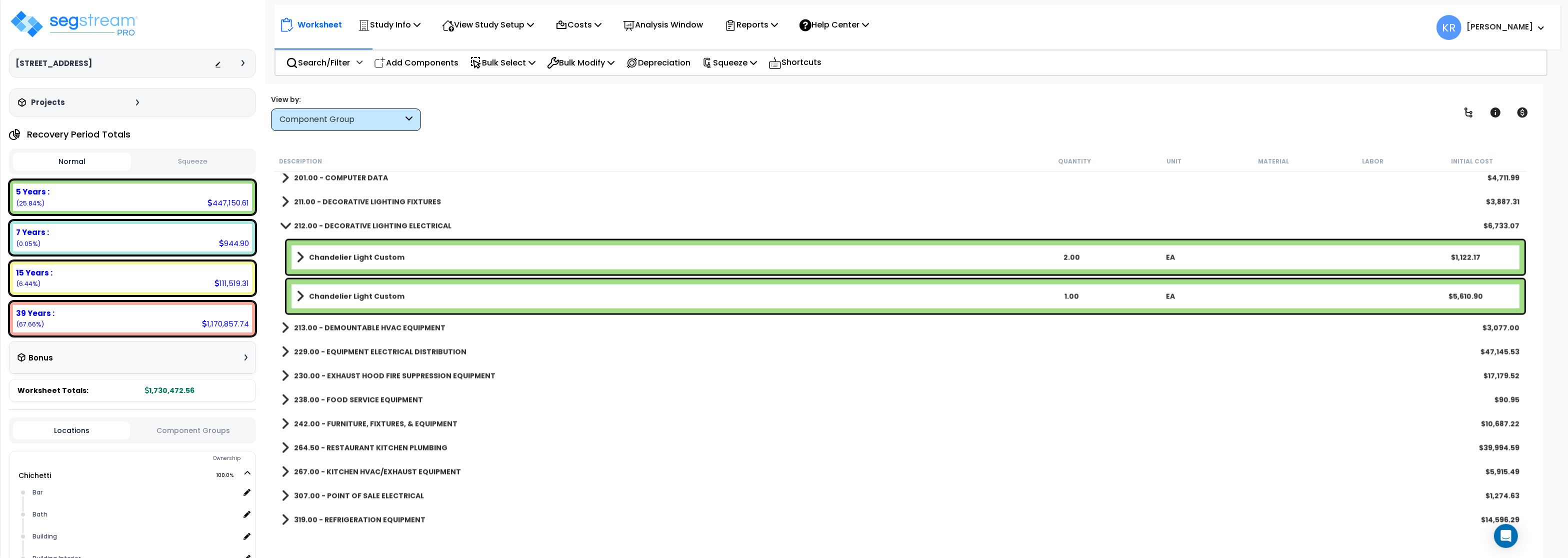
scroll to position [2857, 0]
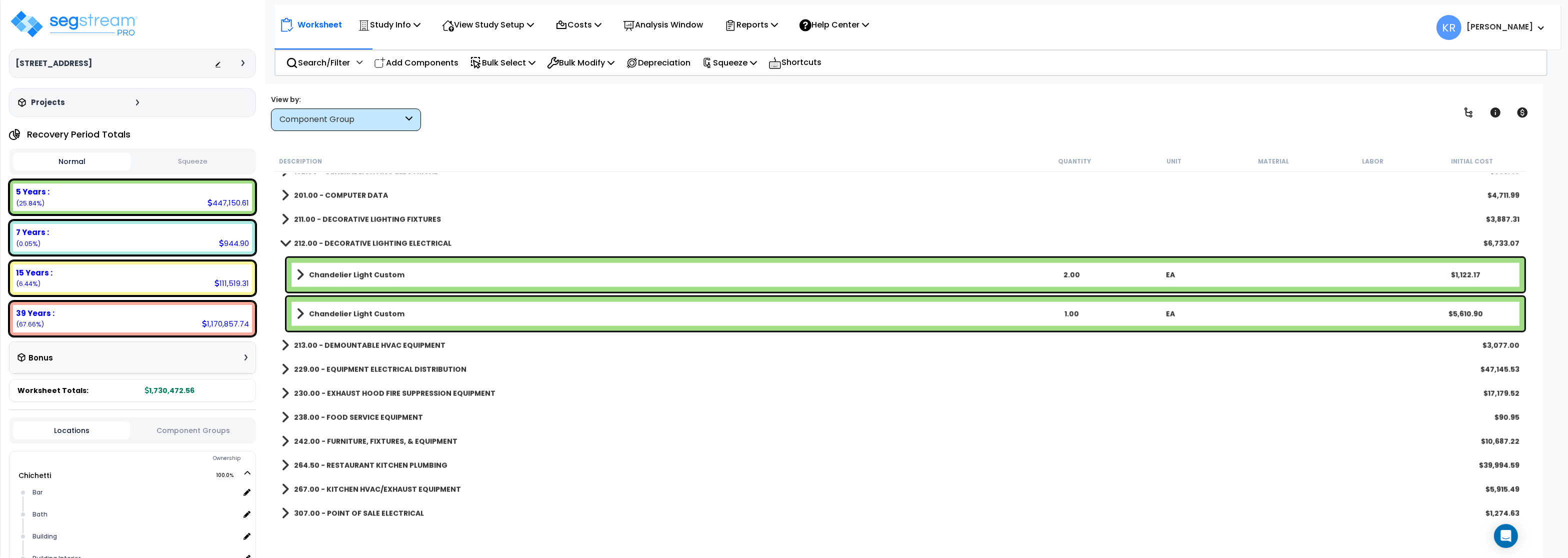
click at [353, 315] on b "Chandelier Light Custom" at bounding box center [356, 314] width 95 height 10
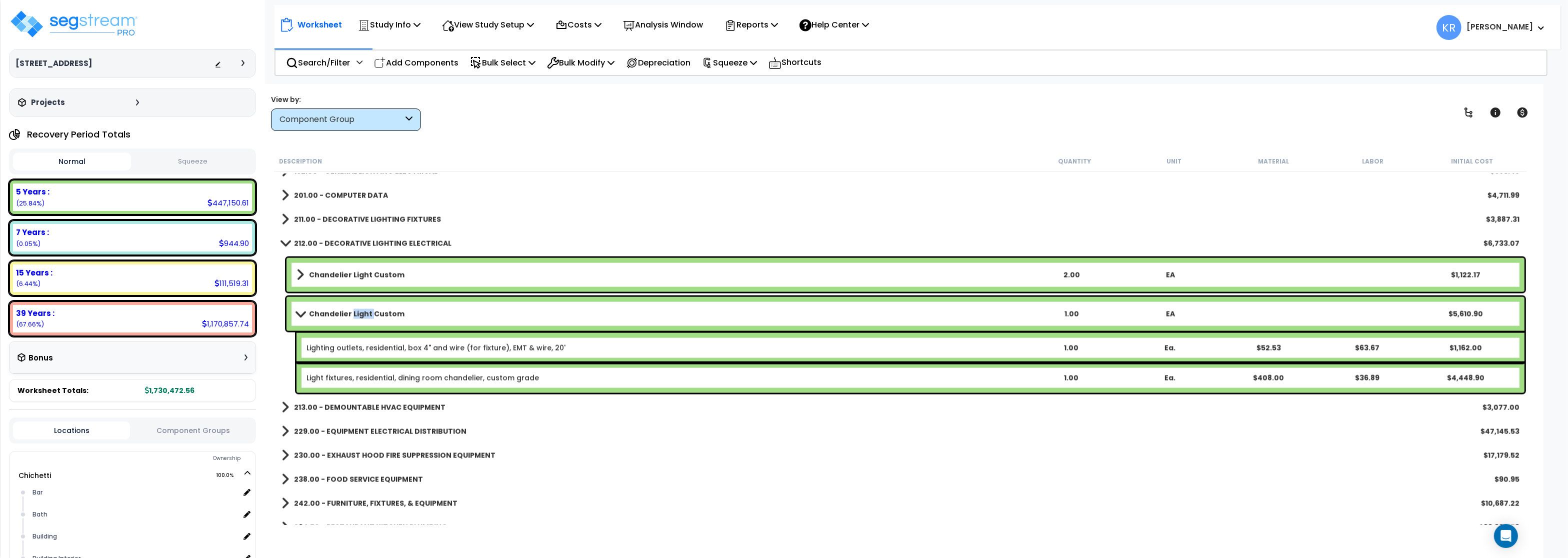
click at [353, 315] on b "Chandelier Light Custom" at bounding box center [356, 314] width 95 height 10
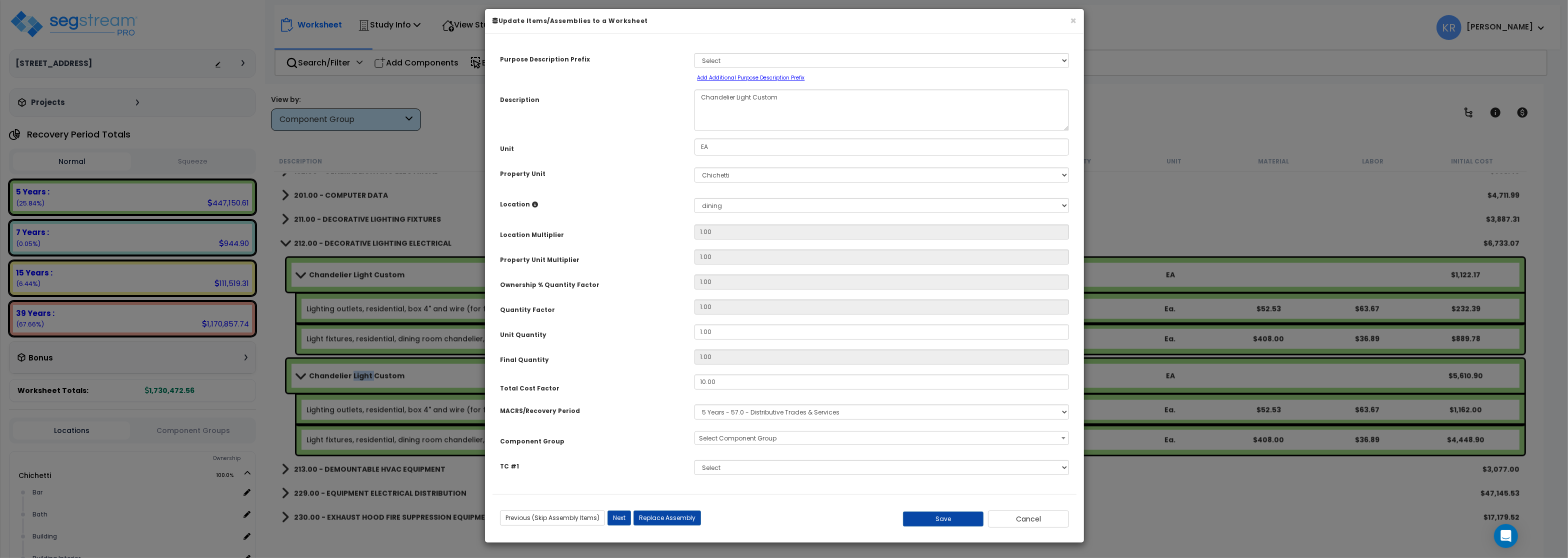
select select "57020"
click at [789, 104] on textarea "Chandelier Light Custom" at bounding box center [882, 110] width 374 height 42
type textarea "Chandelier Light Custom, Blown glass at entry"
click at [957, 526] on button "Save" at bounding box center [944, 519] width 81 height 15
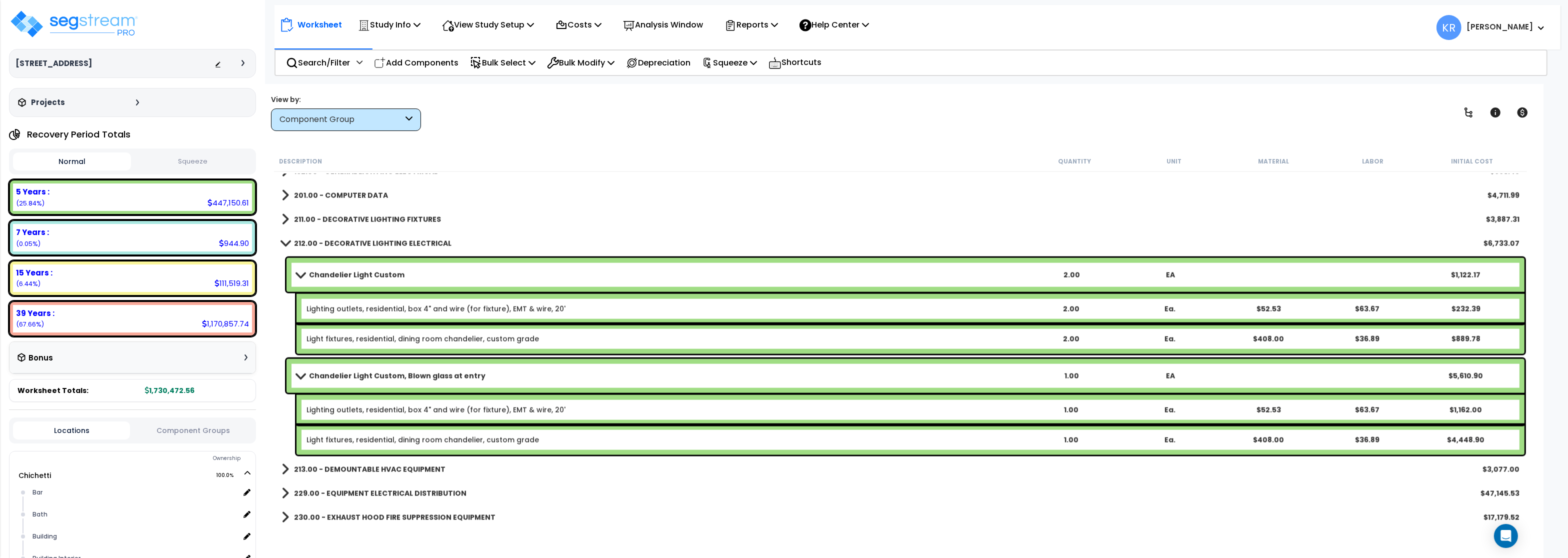
click at [318, 270] on link "Chandelier Light Custom" at bounding box center [660, 275] width 726 height 14
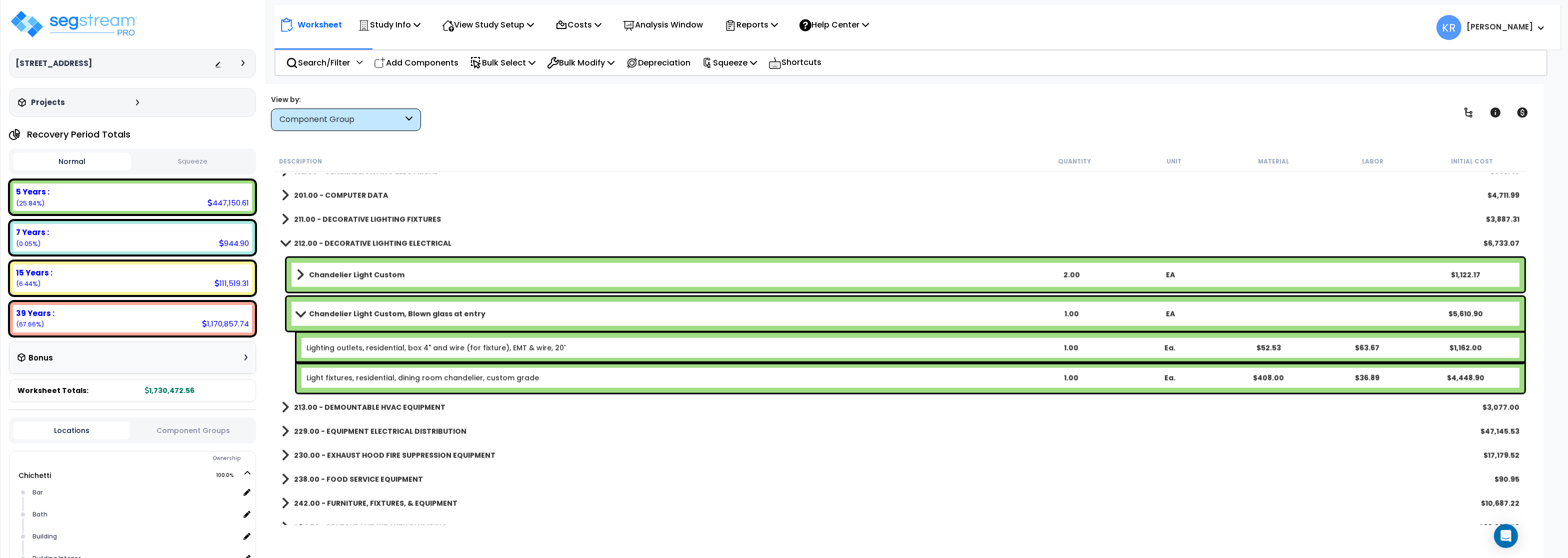
click at [324, 317] on b "Chandelier Light Custom, Blown glass at entry" at bounding box center [397, 314] width 176 height 10
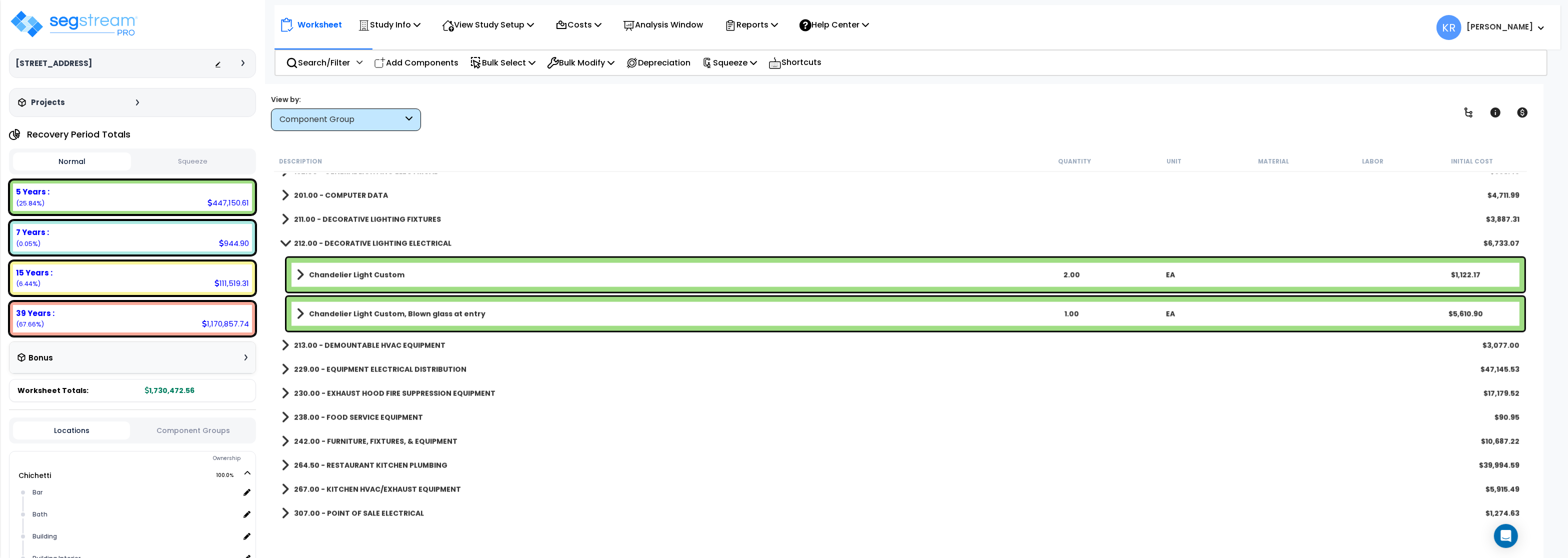
click at [273, 237] on div "Description Quantity Unit Material Labor Initial Cost Ceiling Fan (Paddle Fan) …" at bounding box center [901, 339] width 1256 height 374
click at [282, 242] on span at bounding box center [286, 243] width 14 height 7
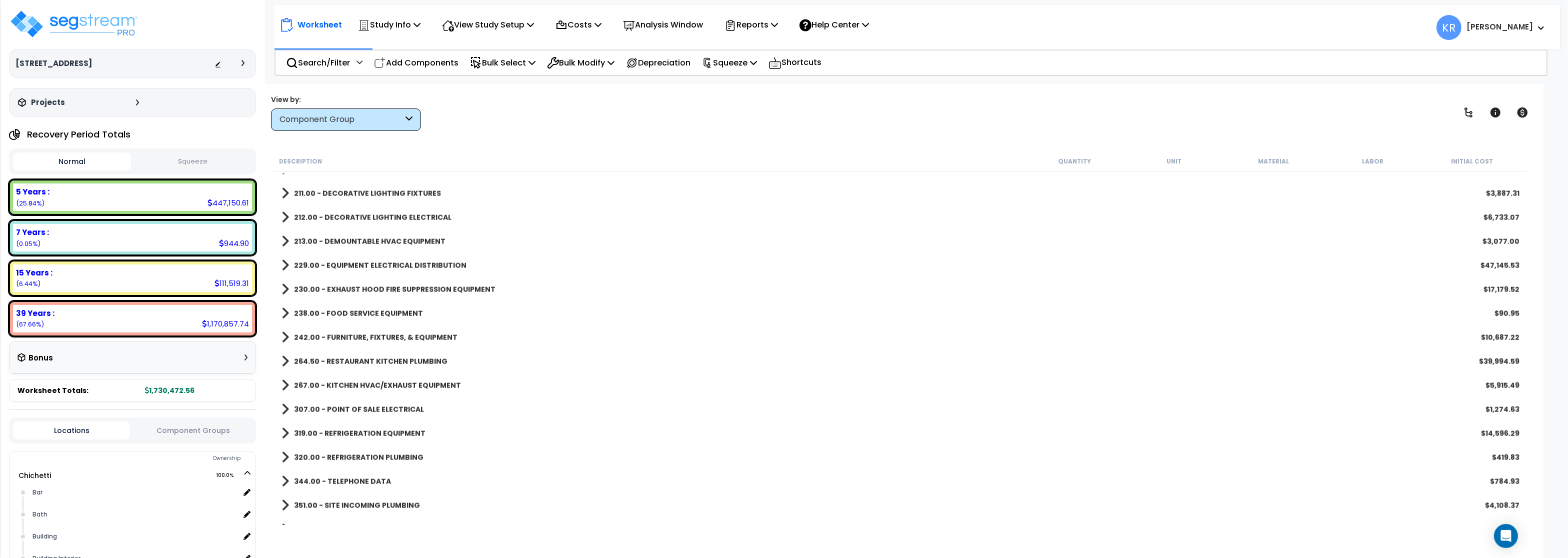
scroll to position [2677, 0]
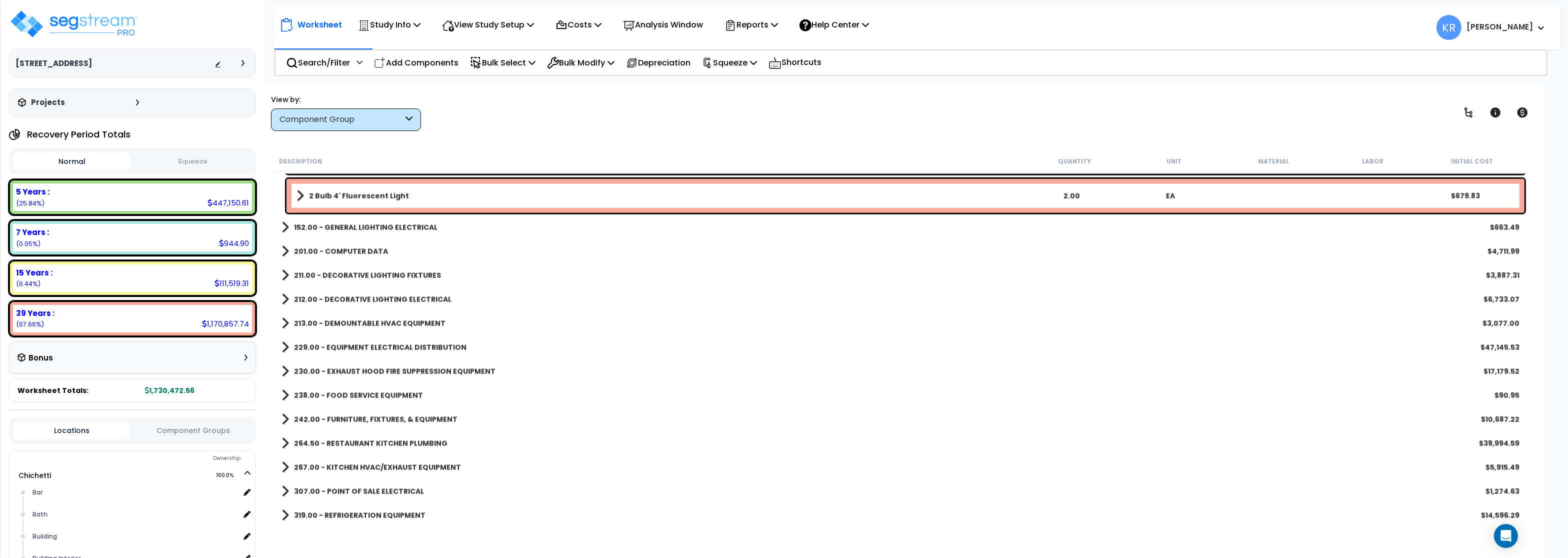
click at [343, 298] on b "212.00 - DECORATIVE LIGHTING ELECTRICAL" at bounding box center [373, 300] width 158 height 10
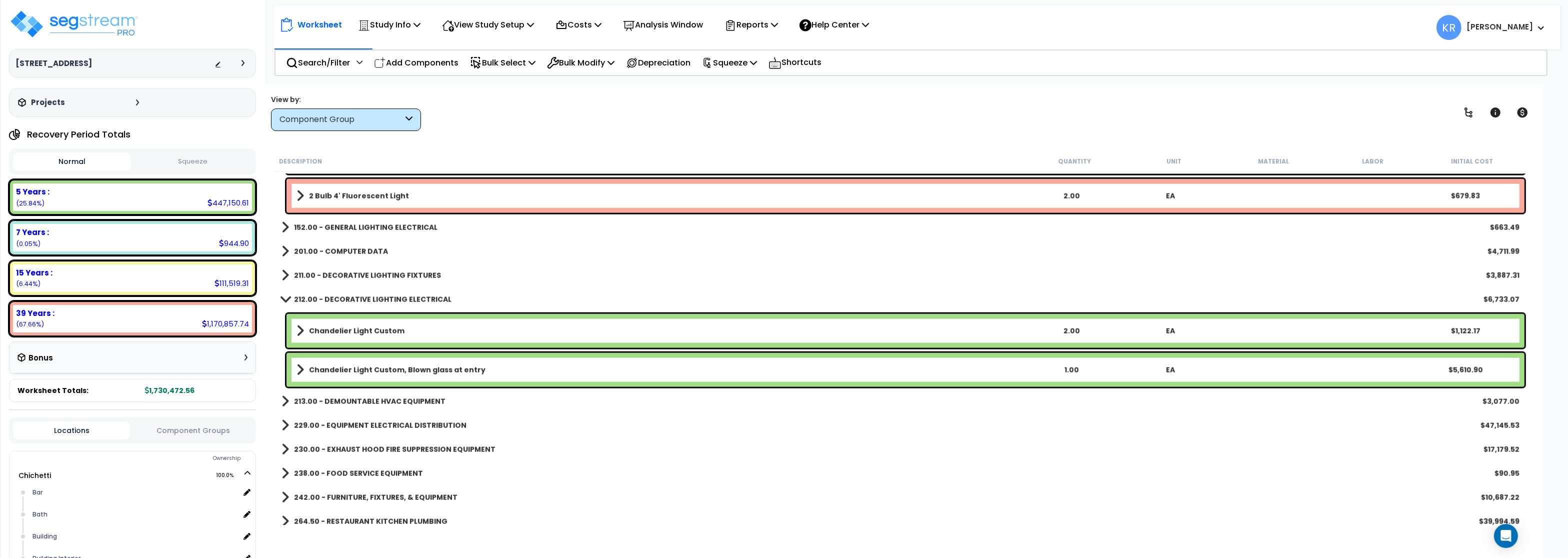
scroll to position [2497, 0]
